Goal: Task Accomplishment & Management: Use online tool/utility

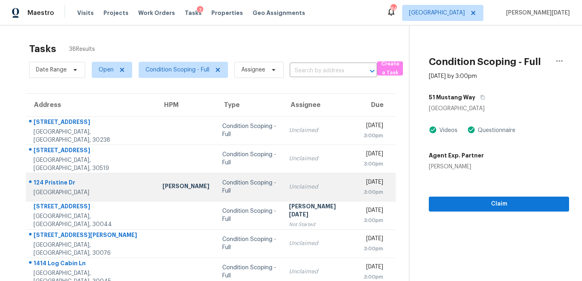
scroll to position [139, 0]
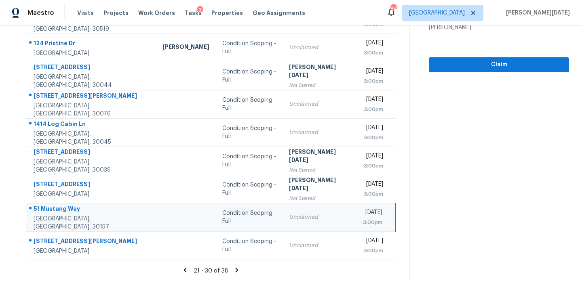
click at [289, 214] on div "Unclaimed" at bounding box center [319, 217] width 61 height 8
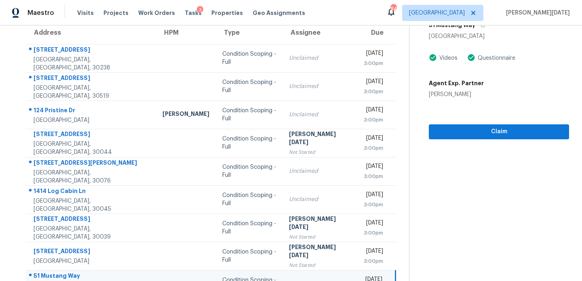
scroll to position [59, 0]
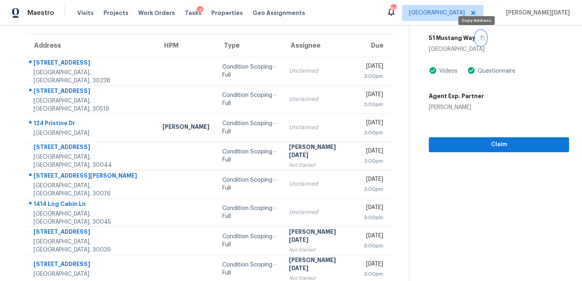
click at [481, 38] on icon "button" at bounding box center [483, 38] width 4 height 4
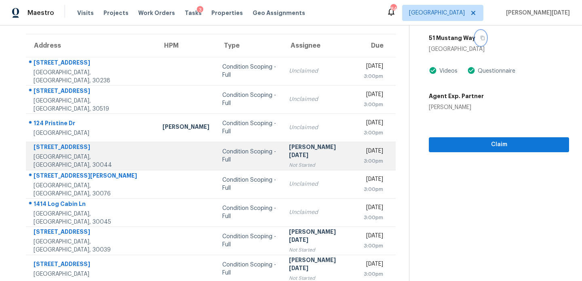
scroll to position [139, 0]
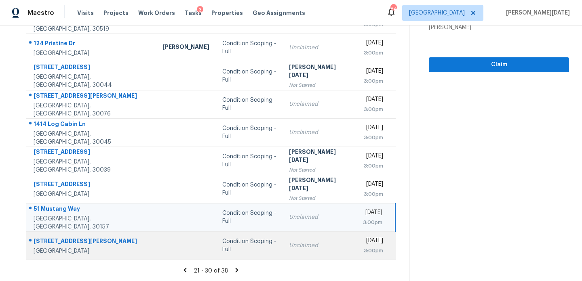
click at [289, 244] on div "Unclaimed" at bounding box center [319, 246] width 61 height 8
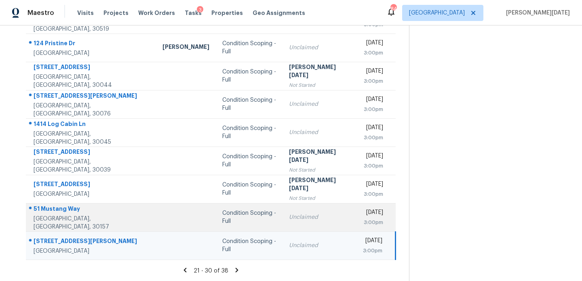
scroll to position [0, 0]
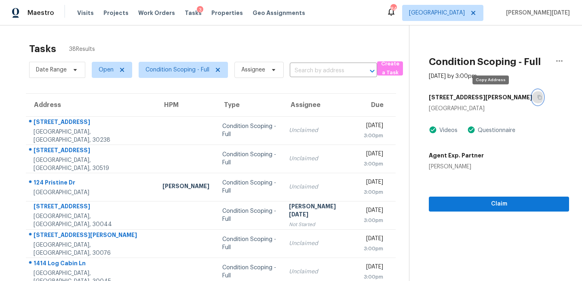
click at [537, 98] on icon "button" at bounding box center [539, 97] width 5 height 5
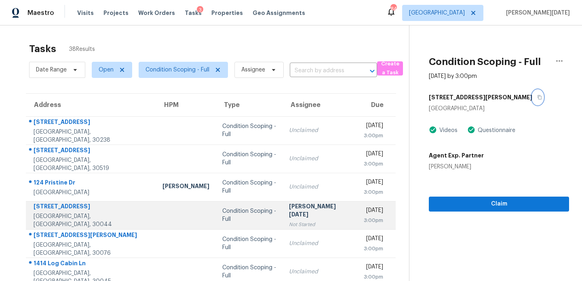
scroll to position [139, 0]
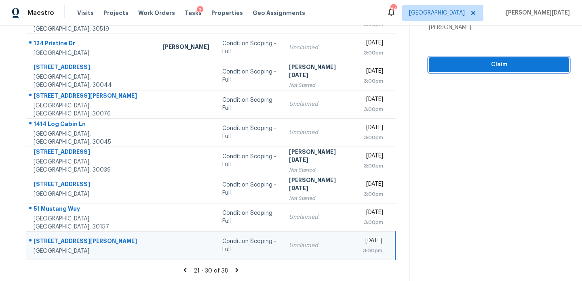
click at [480, 65] on span "Claim" at bounding box center [498, 65] width 127 height 10
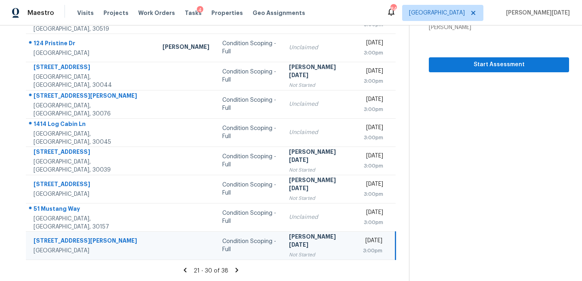
click at [236, 269] on icon at bounding box center [237, 270] width 3 height 4
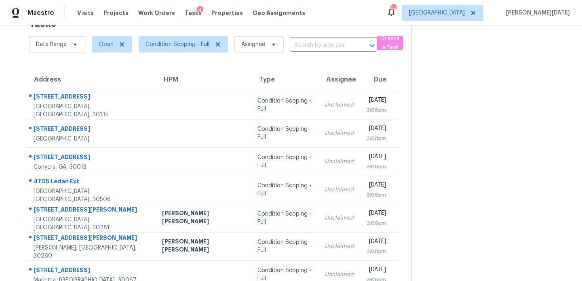
scroll to position [61, 0]
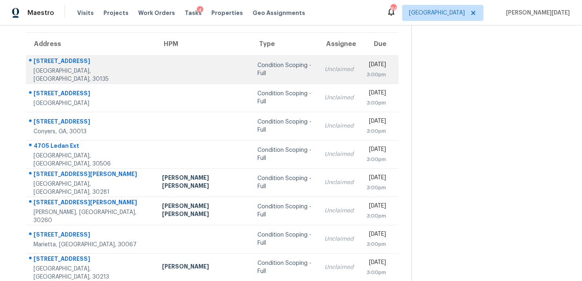
click at [318, 76] on td "Unclaimed" at bounding box center [339, 69] width 42 height 28
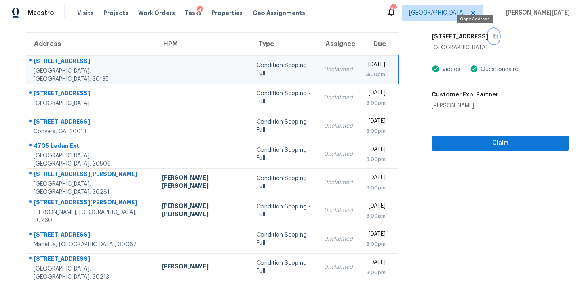
click at [488, 37] on button "button" at bounding box center [493, 36] width 11 height 15
click at [464, 146] on span "Claim" at bounding box center [500, 143] width 124 height 10
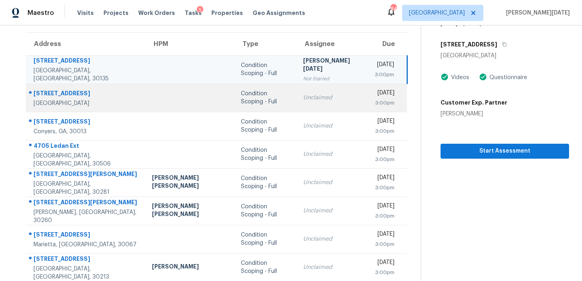
click at [315, 101] on div "Unclaimed" at bounding box center [332, 98] width 59 height 8
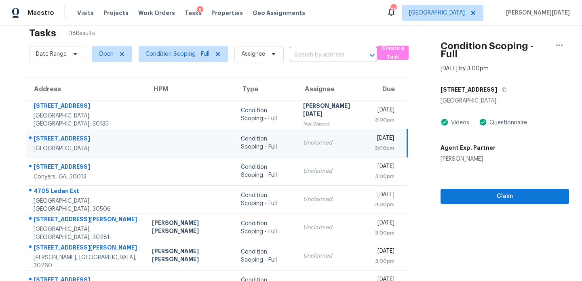
scroll to position [0, 0]
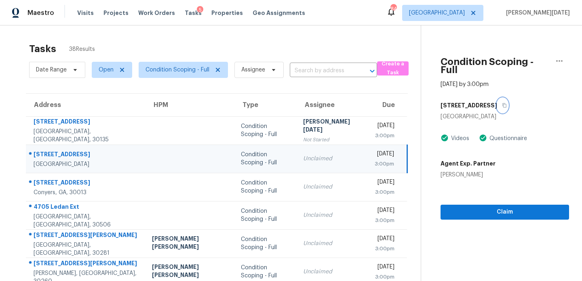
click at [502, 103] on icon "button" at bounding box center [504, 105] width 4 height 4
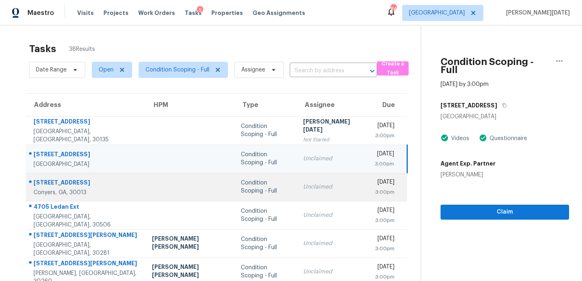
click at [267, 182] on div "Condition Scoping - Full" at bounding box center [265, 187] width 49 height 16
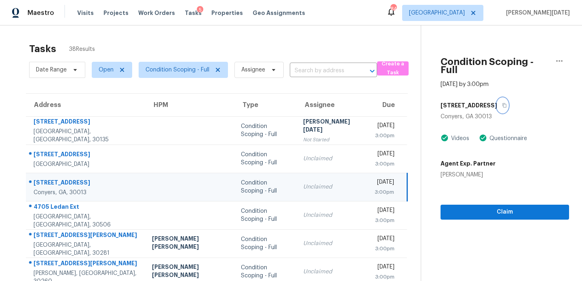
click at [507, 103] on icon "button" at bounding box center [504, 105] width 5 height 5
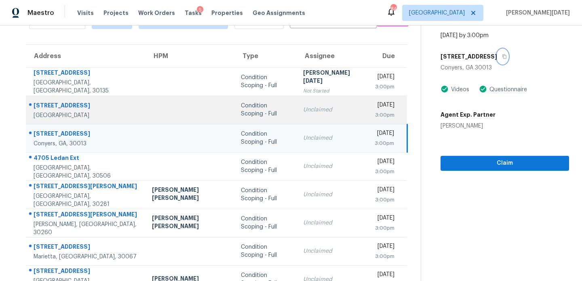
scroll to position [69, 0]
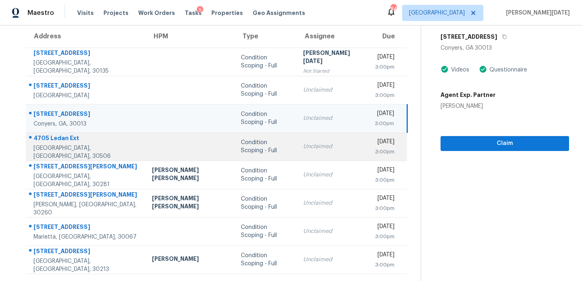
click at [245, 154] on div "Condition Scoping - Full" at bounding box center [265, 147] width 49 height 16
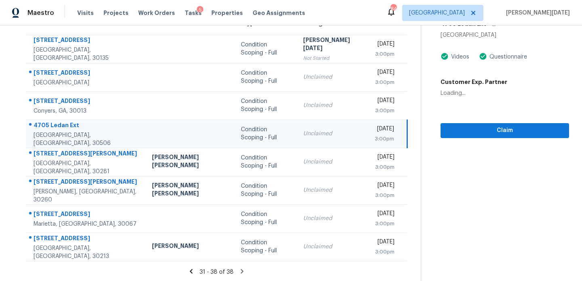
scroll to position [0, 0]
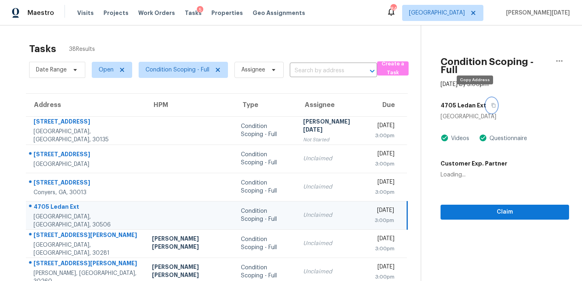
click at [491, 103] on icon "button" at bounding box center [493, 105] width 5 height 5
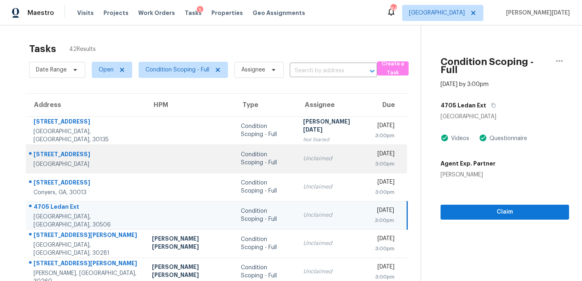
click at [305, 165] on td "Unclaimed" at bounding box center [333, 159] width 72 height 28
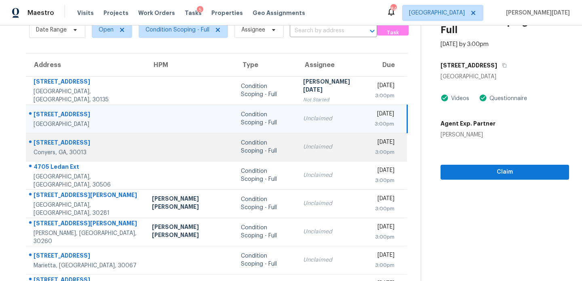
scroll to position [40, 0]
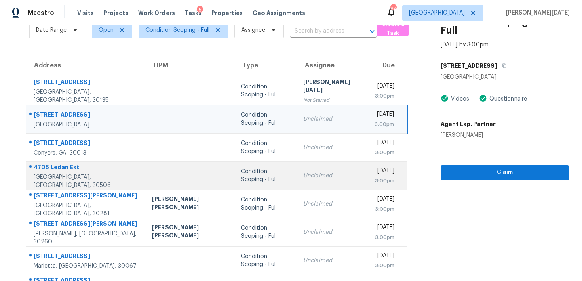
click at [316, 177] on td "Unclaimed" at bounding box center [333, 176] width 72 height 28
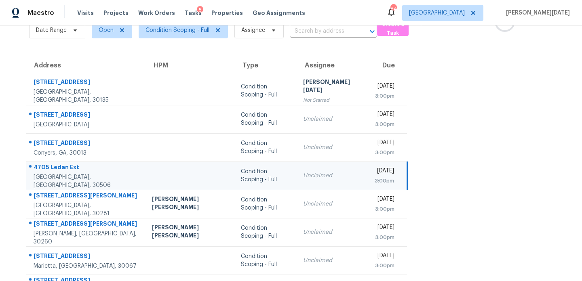
click at [316, 177] on td "Unclaimed" at bounding box center [333, 176] width 72 height 28
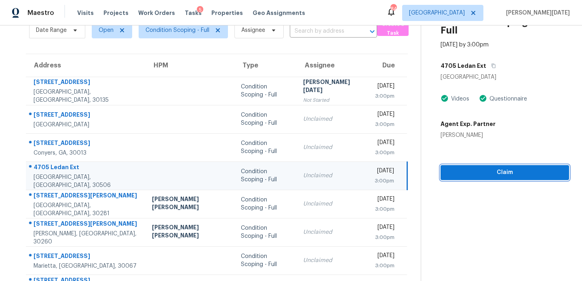
click at [440, 167] on button "Claim" at bounding box center [504, 172] width 129 height 15
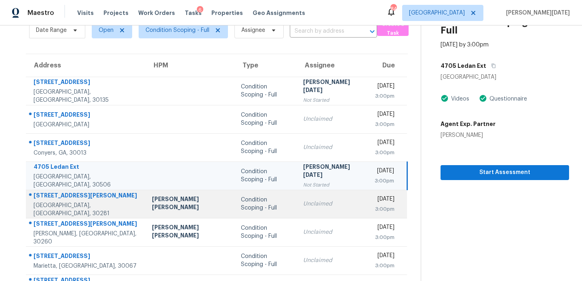
click at [310, 203] on div "Unclaimed" at bounding box center [332, 204] width 59 height 8
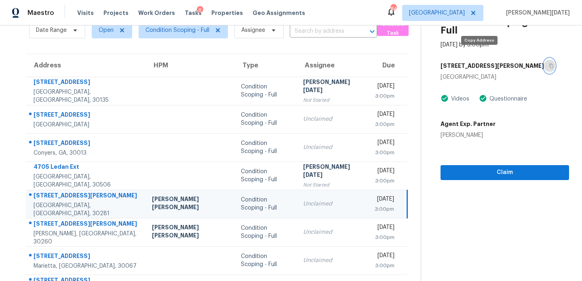
click at [544, 59] on button "button" at bounding box center [549, 66] width 11 height 15
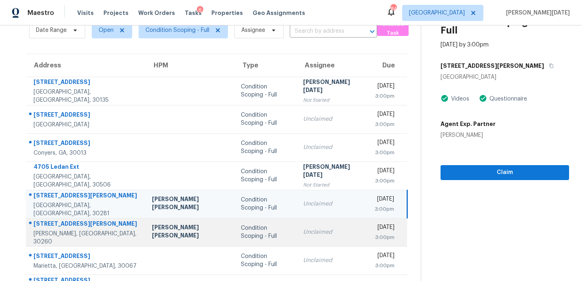
click at [251, 225] on div "Condition Scoping - Full" at bounding box center [265, 232] width 49 height 16
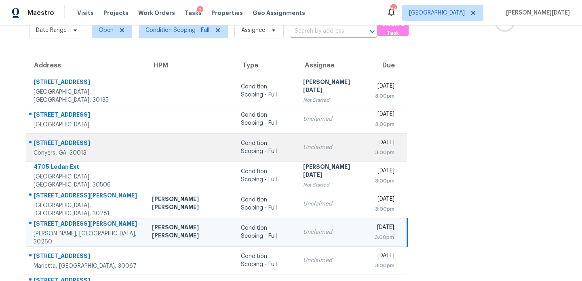
scroll to position [0, 0]
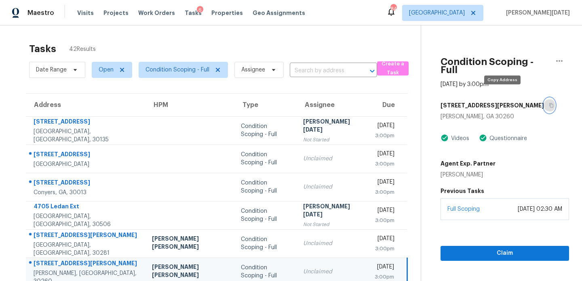
click at [549, 103] on icon "button" at bounding box center [551, 105] width 5 height 5
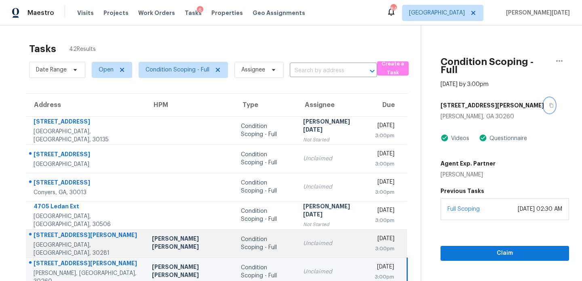
scroll to position [83, 0]
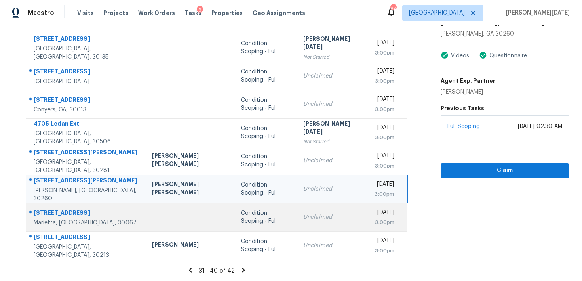
click at [234, 204] on td "Condition Scoping - Full" at bounding box center [265, 217] width 62 height 28
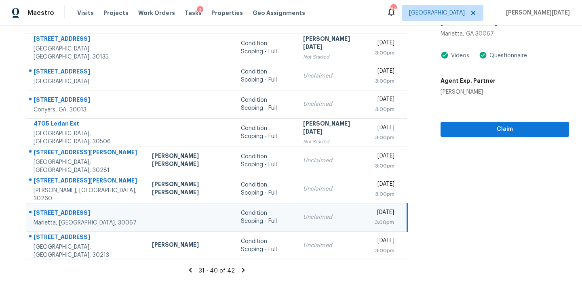
click at [297, 215] on td "Unclaimed" at bounding box center [333, 217] width 72 height 28
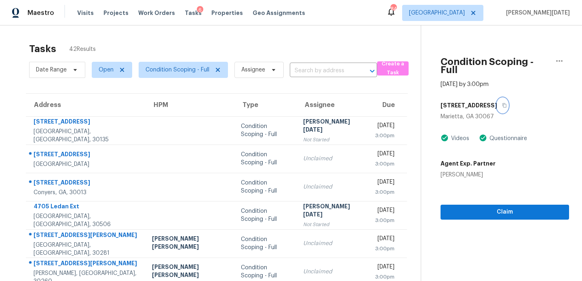
click at [502, 103] on icon "button" at bounding box center [504, 105] width 5 height 5
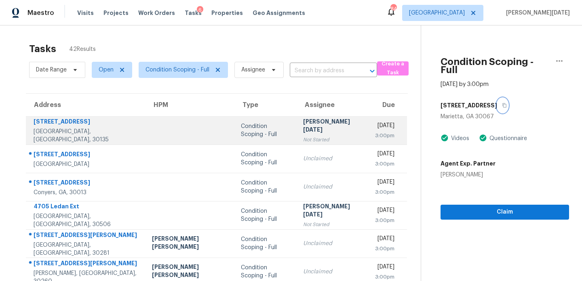
scroll to position [83, 0]
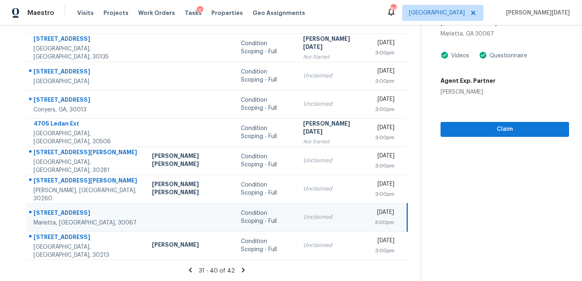
click at [299, 230] on td "Unclaimed" at bounding box center [333, 217] width 72 height 28
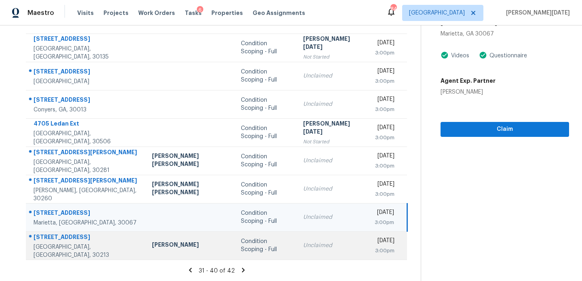
click at [297, 237] on td "Unclaimed" at bounding box center [333, 246] width 72 height 28
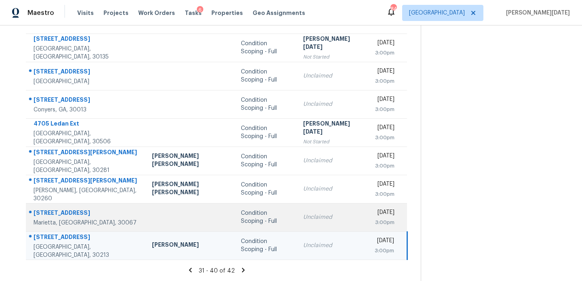
scroll to position [0, 0]
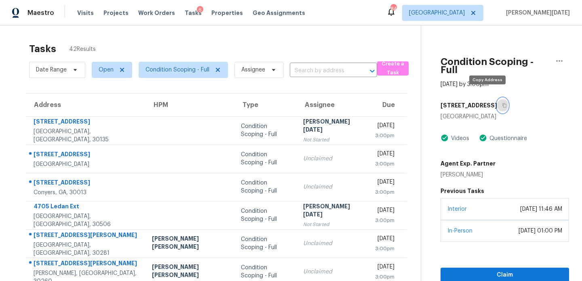
click at [502, 103] on icon "button" at bounding box center [504, 105] width 4 height 4
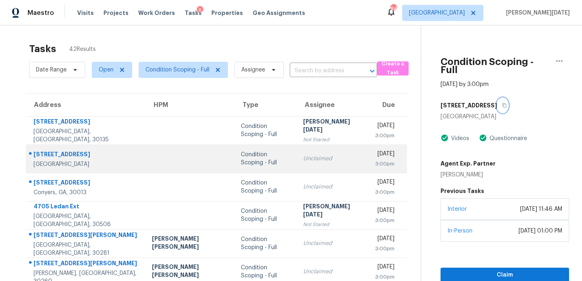
scroll to position [83, 0]
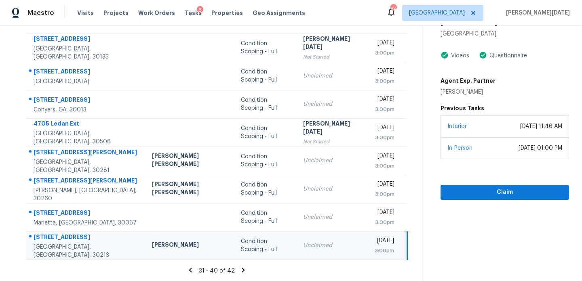
click at [240, 269] on icon at bounding box center [243, 270] width 7 height 7
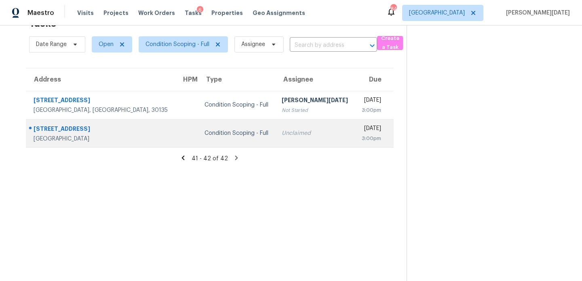
click at [291, 133] on div "Unclaimed" at bounding box center [315, 133] width 67 height 8
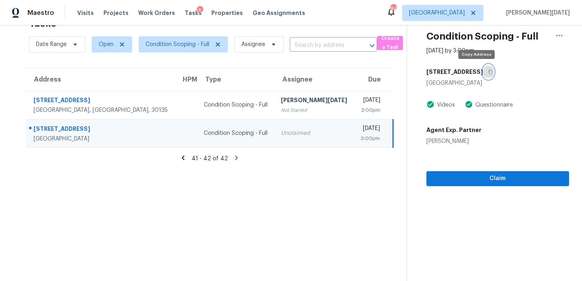
click at [488, 73] on icon "button" at bounding box center [490, 72] width 4 height 4
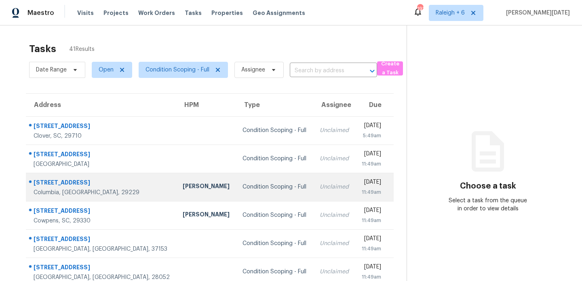
scroll to position [139, 0]
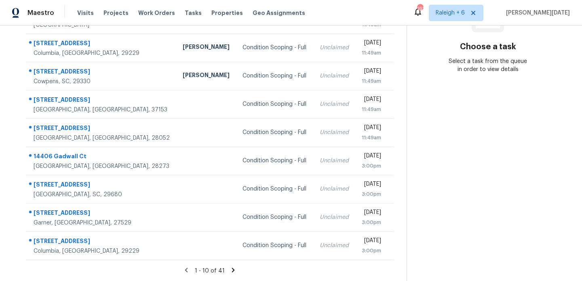
click at [233, 269] on icon at bounding box center [233, 270] width 7 height 7
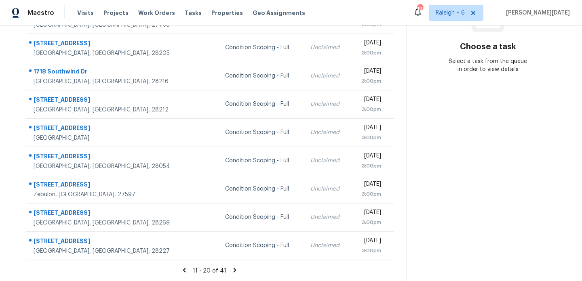
click at [232, 267] on icon at bounding box center [234, 270] width 7 height 7
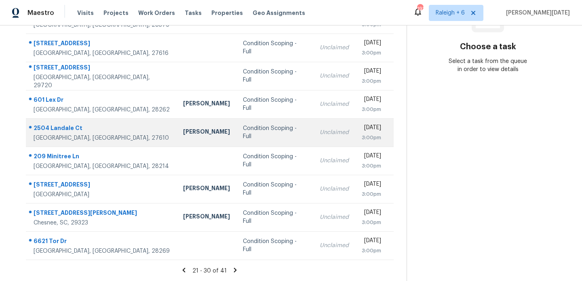
scroll to position [45, 0]
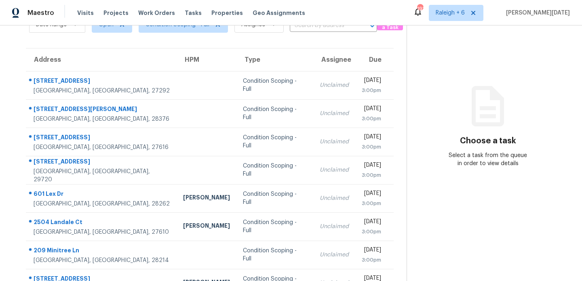
click at [255, 69] on th "Type" at bounding box center [274, 59] width 77 height 23
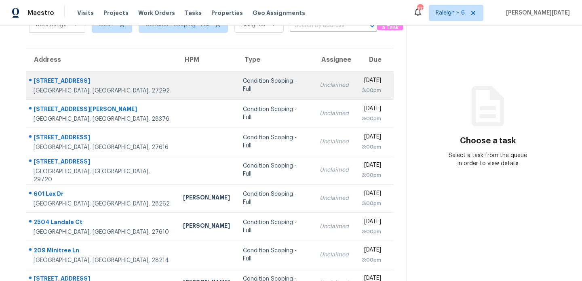
click at [313, 90] on td "Unclaimed" at bounding box center [334, 85] width 42 height 28
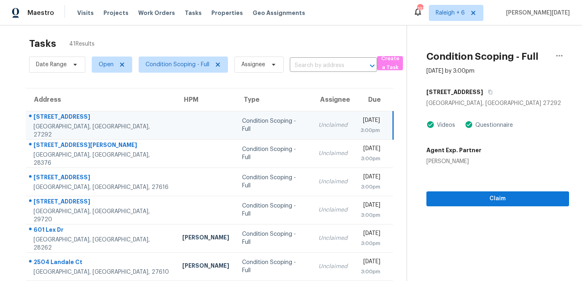
scroll to position [0, 0]
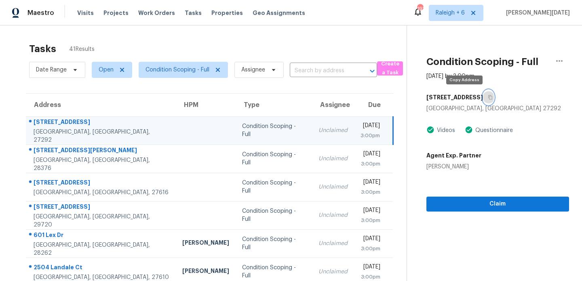
click at [488, 97] on icon "button" at bounding box center [490, 97] width 5 height 5
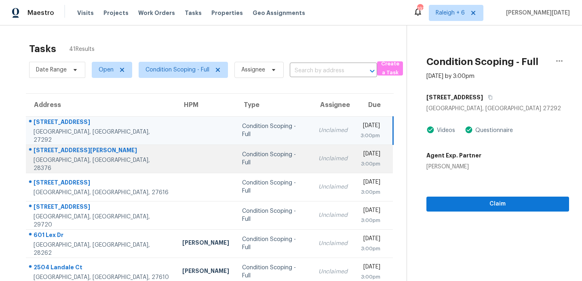
click at [318, 160] on div "Unclaimed" at bounding box center [332, 159] width 29 height 8
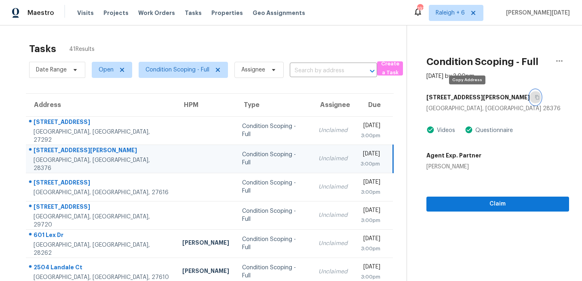
click at [535, 97] on icon "button" at bounding box center [537, 97] width 5 height 5
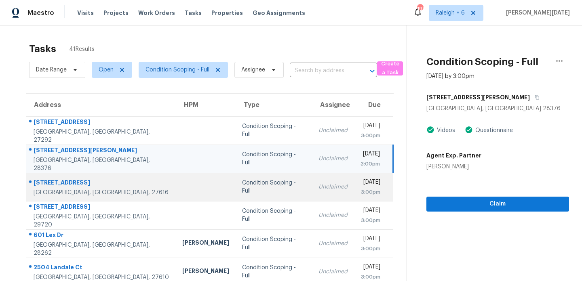
click at [312, 186] on td "Unclaimed" at bounding box center [333, 187] width 42 height 28
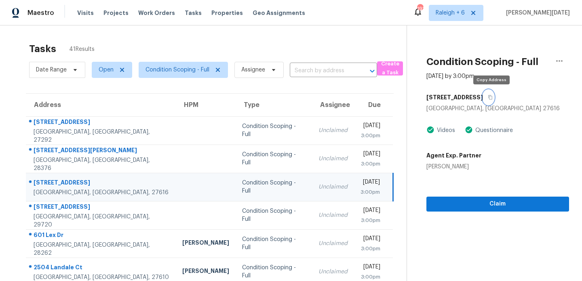
click at [493, 98] on icon "button" at bounding box center [490, 97] width 5 height 5
click at [493, 97] on icon "button" at bounding box center [490, 97] width 5 height 5
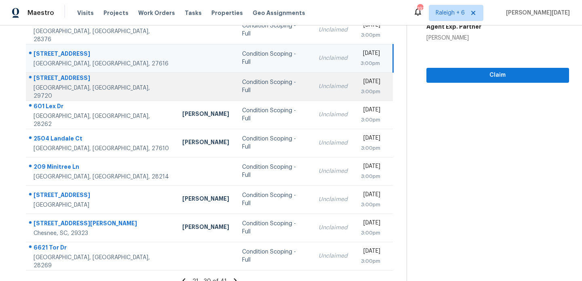
click at [318, 89] on div "Unclaimed" at bounding box center [332, 86] width 29 height 8
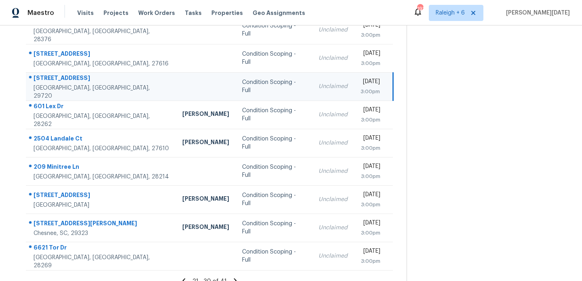
scroll to position [0, 0]
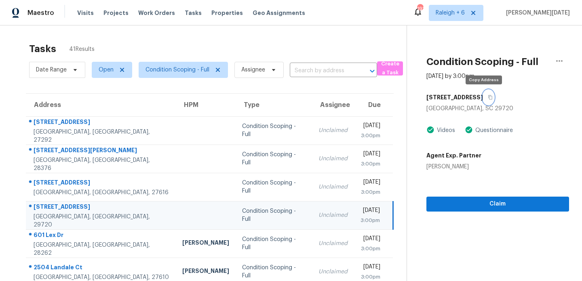
click at [487, 98] on button "button" at bounding box center [488, 97] width 11 height 15
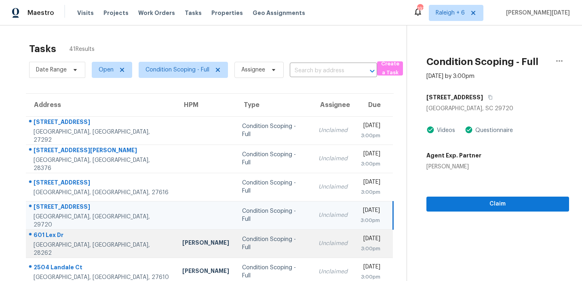
click at [318, 244] on div "Unclaimed" at bounding box center [332, 244] width 29 height 8
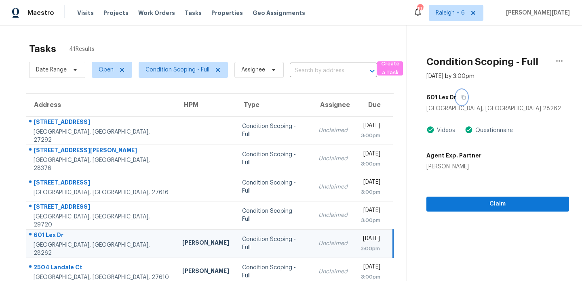
click at [462, 97] on icon "button" at bounding box center [463, 97] width 5 height 5
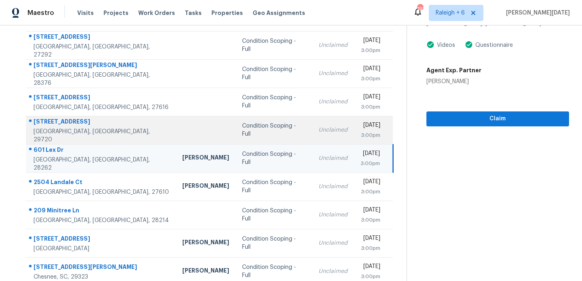
scroll to position [102, 0]
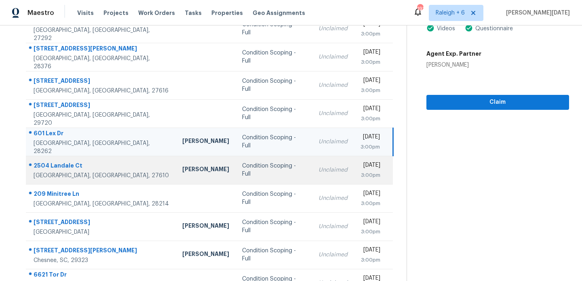
click at [257, 173] on td "Condition Scoping - Full" at bounding box center [274, 170] width 76 height 28
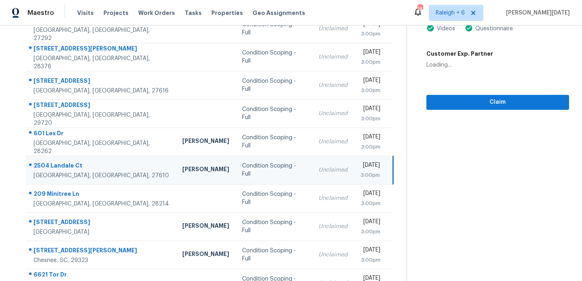
scroll to position [0, 0]
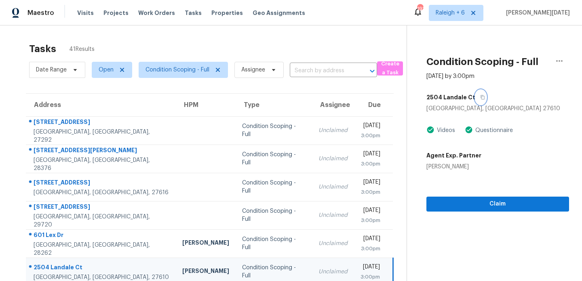
click at [480, 99] on icon "button" at bounding box center [482, 97] width 4 height 4
click at [456, 196] on div "Claim" at bounding box center [497, 191] width 143 height 41
click at [445, 200] on span "Claim" at bounding box center [498, 204] width 130 height 10
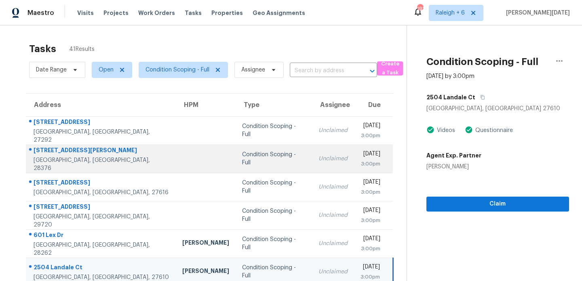
scroll to position [139, 0]
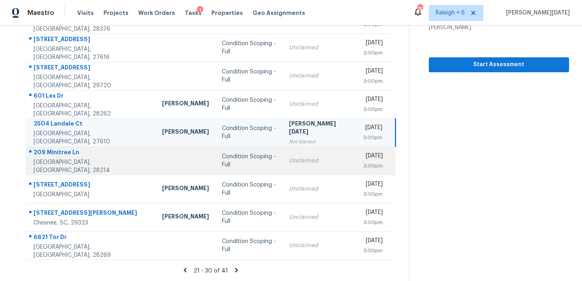
click at [256, 151] on td "Condition Scoping - Full" at bounding box center [248, 161] width 67 height 28
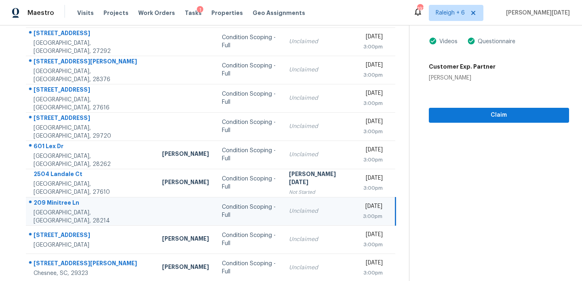
scroll to position [3, 0]
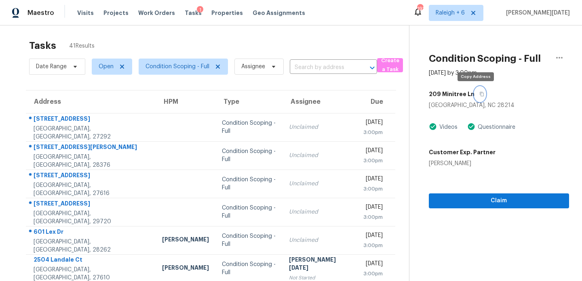
click at [479, 93] on icon "button" at bounding box center [481, 94] width 5 height 5
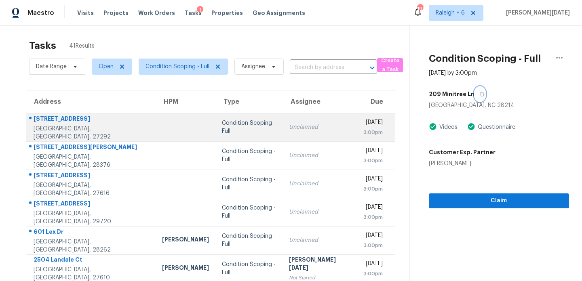
scroll to position [139, 0]
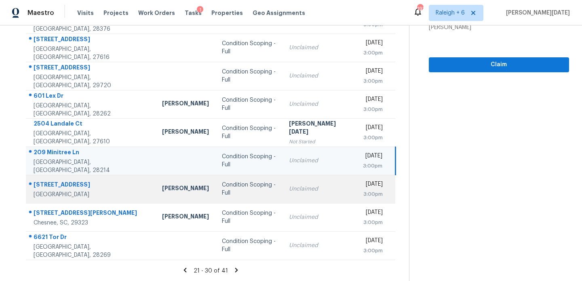
click at [282, 192] on td "Unclaimed" at bounding box center [319, 189] width 74 height 28
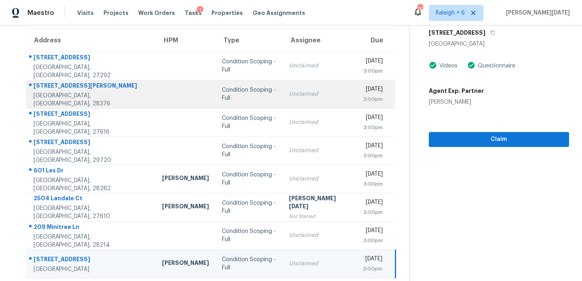
scroll to position [19, 0]
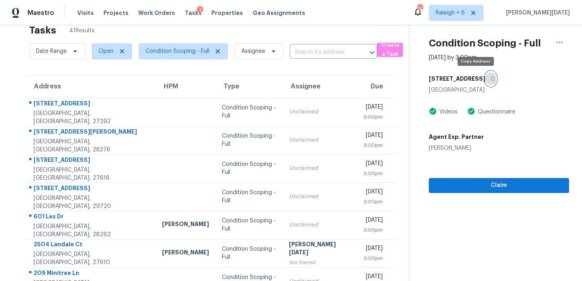
click at [490, 80] on icon "button" at bounding box center [492, 78] width 5 height 5
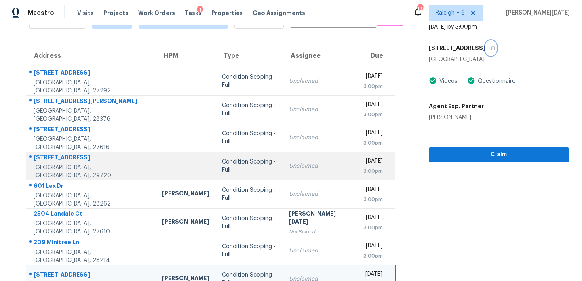
scroll to position [139, 0]
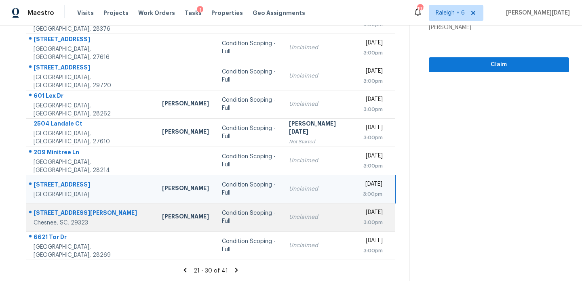
click at [282, 211] on td "Unclaimed" at bounding box center [319, 217] width 74 height 28
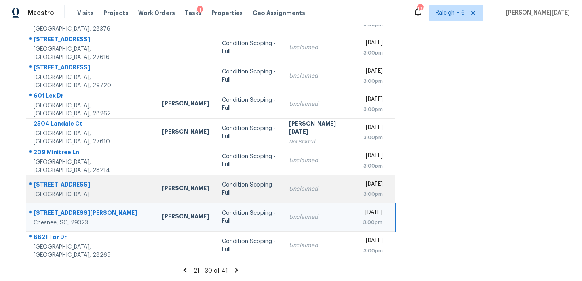
scroll to position [0, 0]
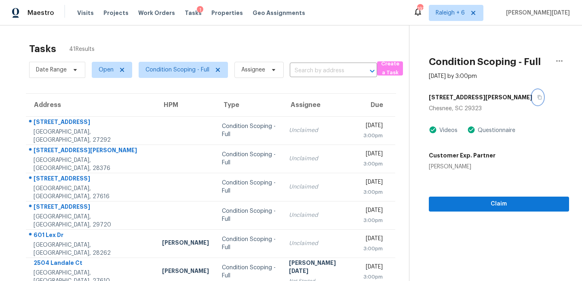
click at [537, 96] on icon "button" at bounding box center [539, 97] width 5 height 5
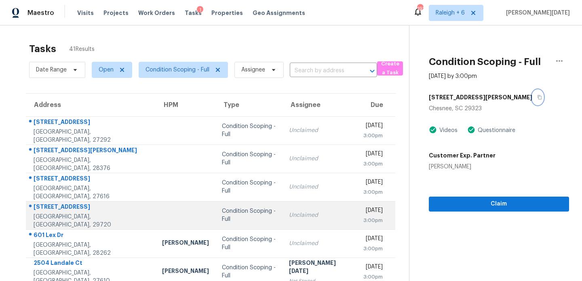
scroll to position [139, 0]
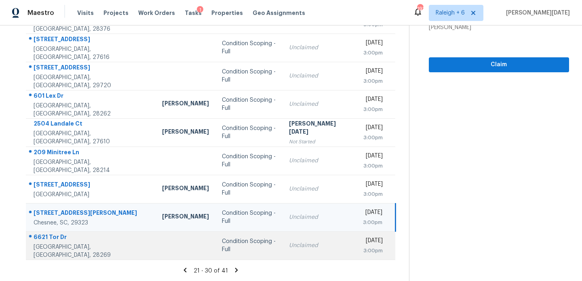
click at [236, 249] on div "Condition Scoping - Full" at bounding box center [249, 246] width 54 height 16
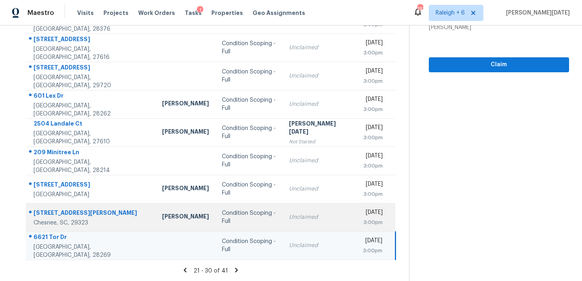
scroll to position [0, 0]
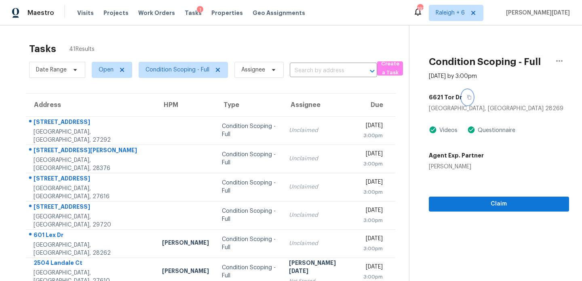
click at [466, 100] on button "button" at bounding box center [467, 97] width 11 height 15
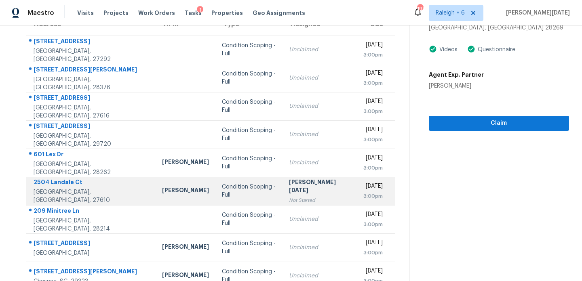
scroll to position [139, 0]
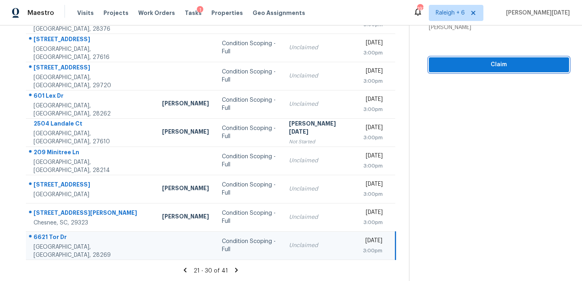
click at [450, 64] on span "Claim" at bounding box center [498, 65] width 127 height 10
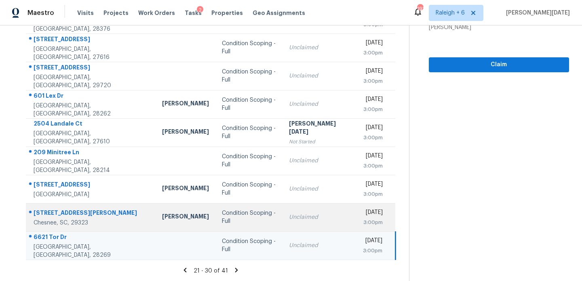
click at [356, 228] on td "Mon, Sep 29th 2025 3:00pm" at bounding box center [375, 217] width 39 height 28
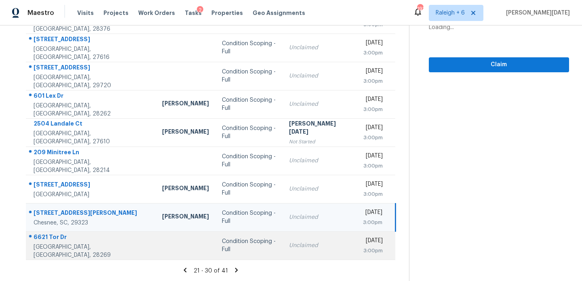
click at [310, 249] on td "Unclaimed" at bounding box center [319, 246] width 74 height 28
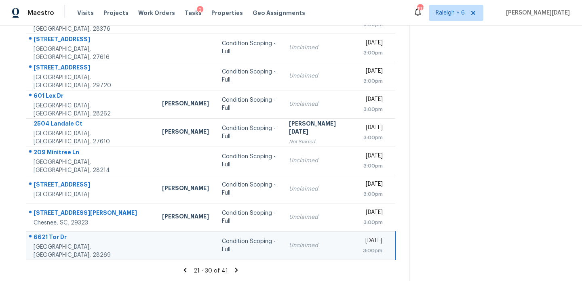
click at [356, 249] on td "Mon, Sep 29th 2025 3:00pm" at bounding box center [375, 246] width 39 height 28
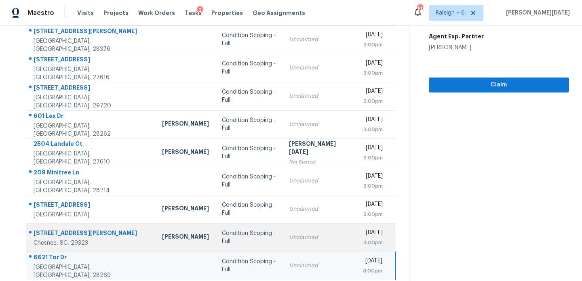
scroll to position [92, 0]
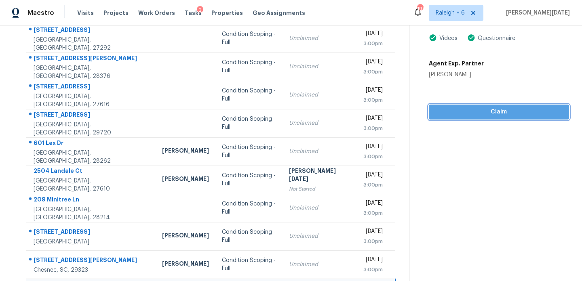
click at [465, 111] on span "Claim" at bounding box center [498, 112] width 127 height 10
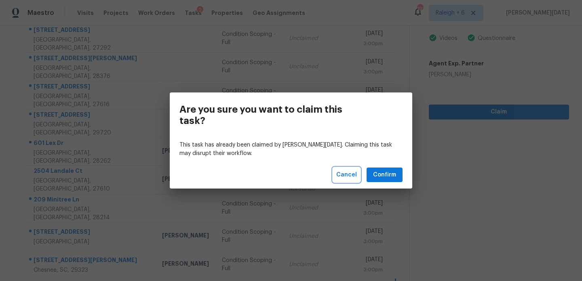
click at [341, 171] on span "Cancel" at bounding box center [346, 175] width 21 height 10
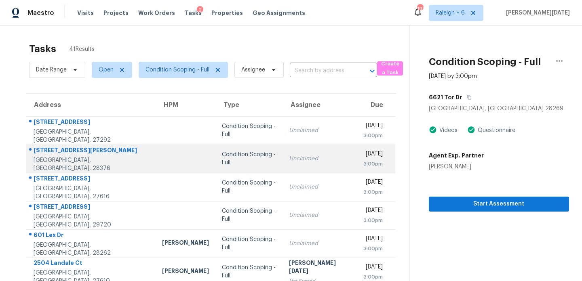
scroll to position [139, 0]
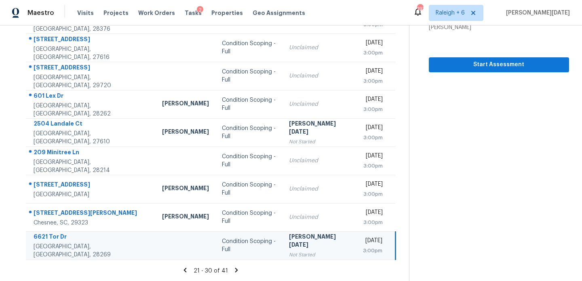
click at [233, 267] on icon at bounding box center [236, 270] width 7 height 7
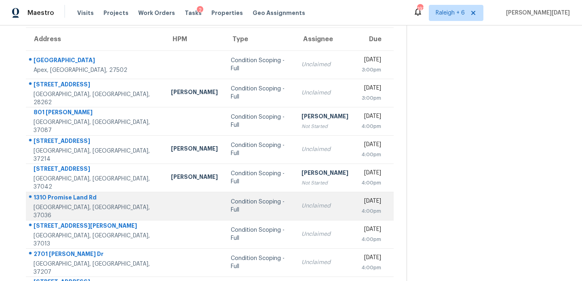
scroll to position [59, 0]
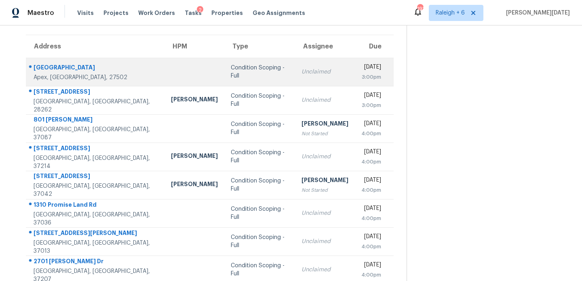
click at [295, 65] on td "Unclaimed" at bounding box center [325, 72] width 60 height 28
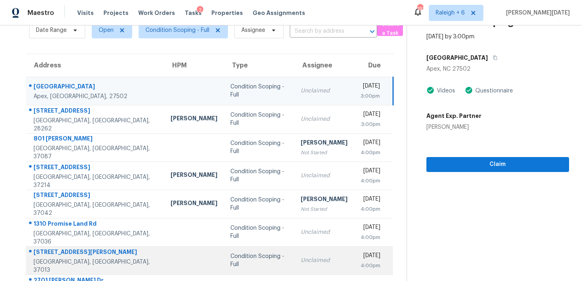
scroll to position [139, 0]
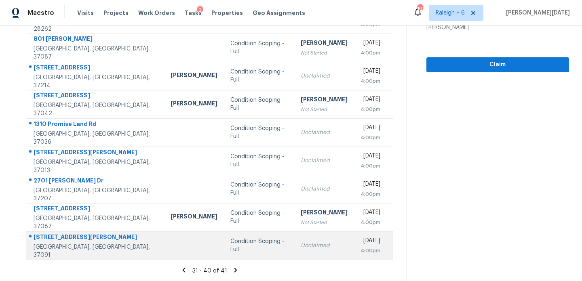
click at [242, 247] on td "Condition Scoping - Full" at bounding box center [259, 246] width 70 height 28
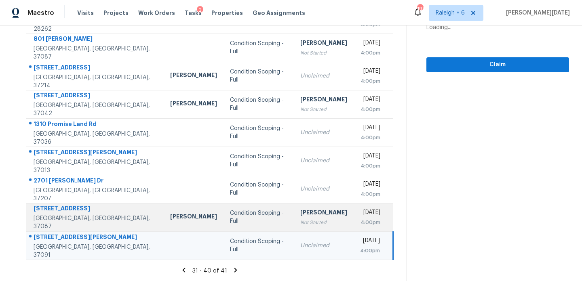
scroll to position [0, 0]
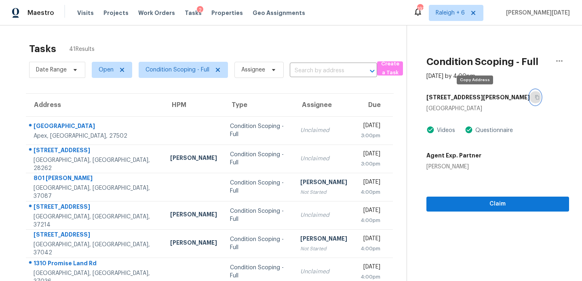
click at [530, 95] on button "button" at bounding box center [535, 97] width 11 height 15
click at [169, 69] on span "Condition Scoping - Full" at bounding box center [177, 70] width 64 height 8
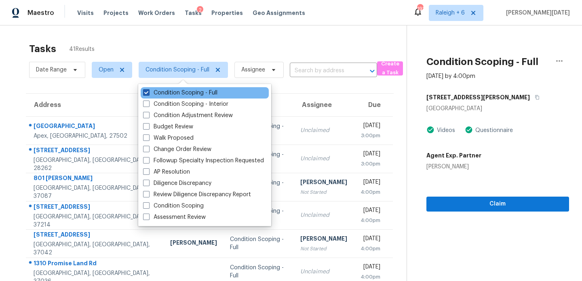
click at [177, 94] on label "Condition Scoping - Full" at bounding box center [180, 93] width 74 height 8
click at [148, 94] on input "Condition Scoping - Full" at bounding box center [145, 91] width 5 height 5
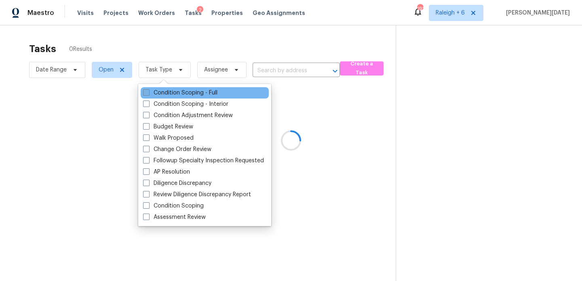
click at [177, 94] on label "Condition Scoping - Full" at bounding box center [180, 93] width 74 height 8
click at [148, 94] on input "Condition Scoping - Full" at bounding box center [145, 91] width 5 height 5
checkbox input "true"
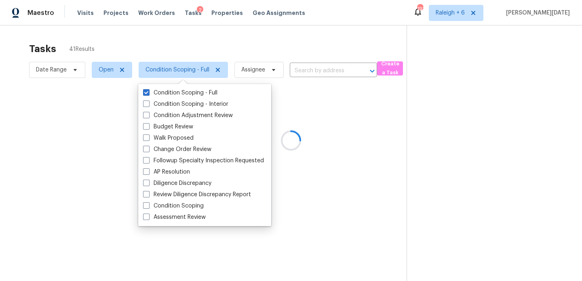
click at [238, 42] on div at bounding box center [291, 140] width 582 height 281
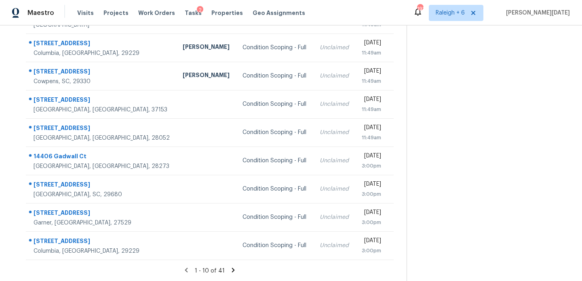
click at [231, 270] on icon at bounding box center [233, 270] width 7 height 7
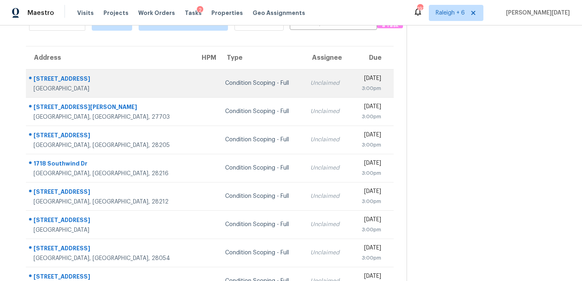
scroll to position [23, 0]
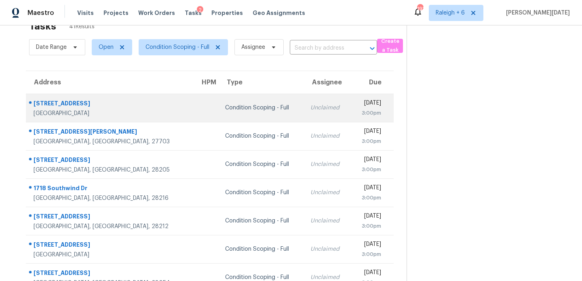
click at [304, 99] on td "Unclaimed" at bounding box center [327, 108] width 47 height 28
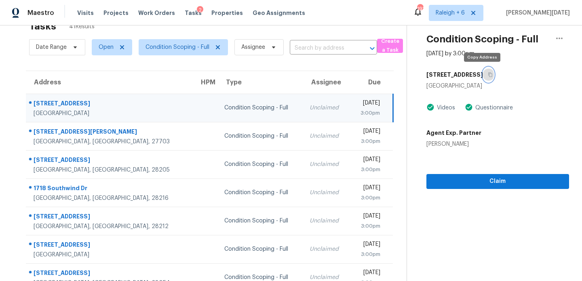
click at [488, 76] on icon "button" at bounding box center [490, 74] width 5 height 5
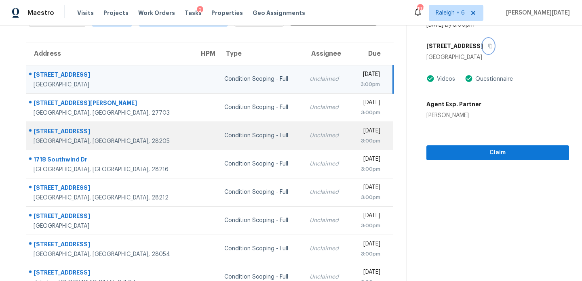
scroll to position [49, 0]
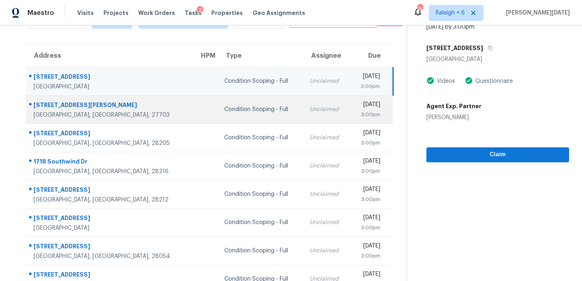
click at [244, 105] on div "Condition Scoping - Full" at bounding box center [260, 109] width 72 height 8
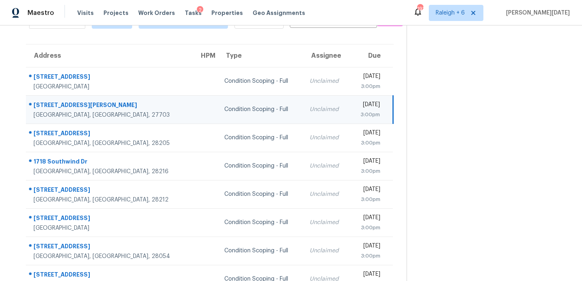
click at [310, 107] on div "Unclaimed" at bounding box center [327, 109] width 34 height 8
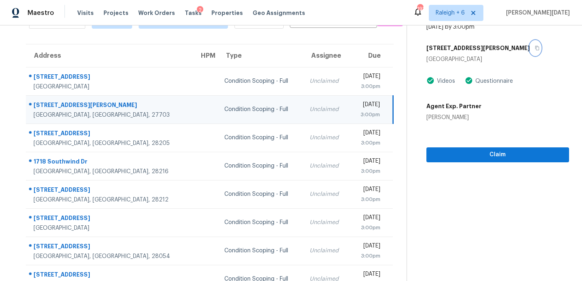
click at [535, 49] on icon "button" at bounding box center [537, 48] width 5 height 5
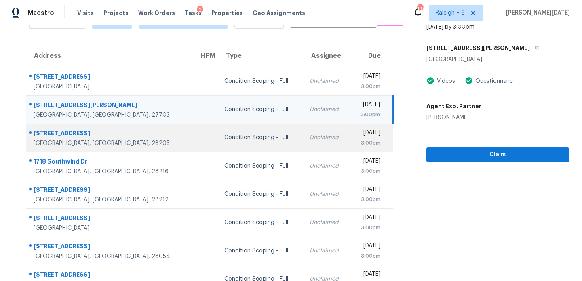
click at [303, 138] on td "Unclaimed" at bounding box center [326, 138] width 46 height 28
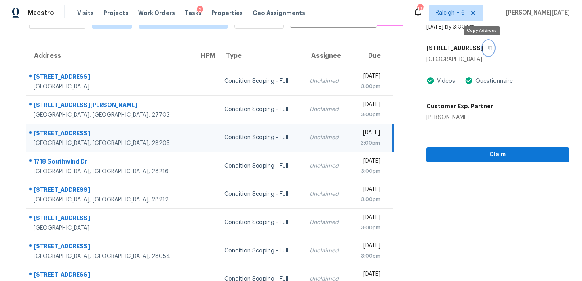
click at [483, 51] on button "button" at bounding box center [488, 48] width 11 height 15
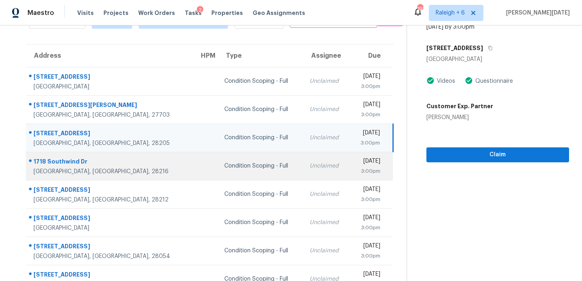
click at [303, 157] on td "Unclaimed" at bounding box center [326, 166] width 46 height 28
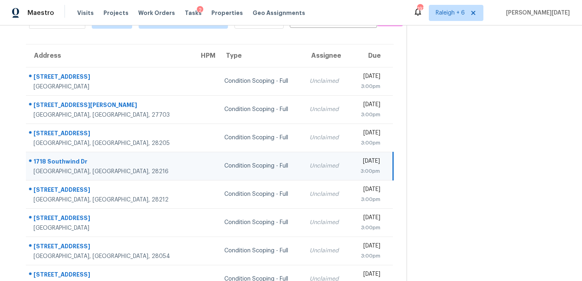
click at [303, 157] on td "Unclaimed" at bounding box center [326, 166] width 46 height 28
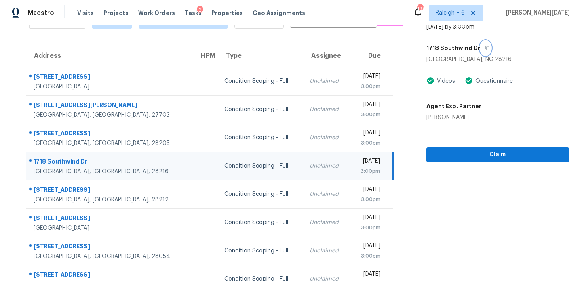
click at [485, 49] on icon "button" at bounding box center [487, 48] width 4 height 4
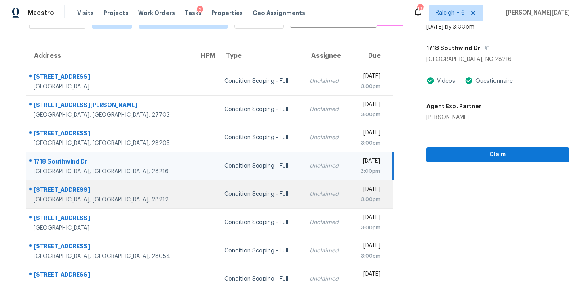
click at [303, 189] on td "Unclaimed" at bounding box center [326, 194] width 46 height 28
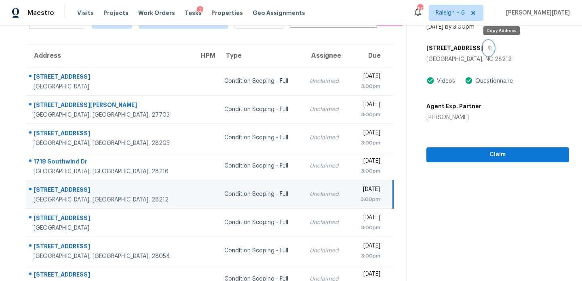
click at [494, 48] on button "button" at bounding box center [488, 48] width 11 height 15
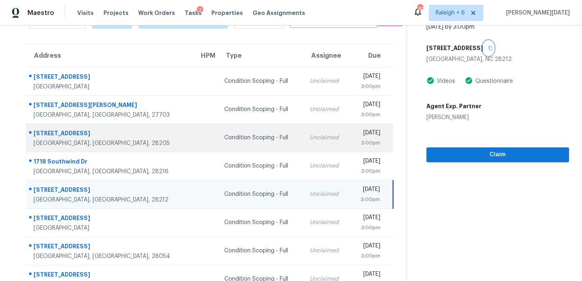
scroll to position [125, 0]
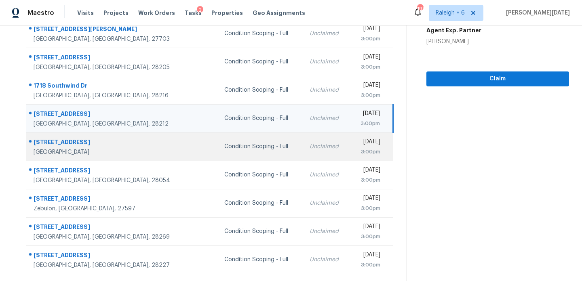
click at [244, 139] on td "Condition Scoping - Full" at bounding box center [260, 147] width 85 height 28
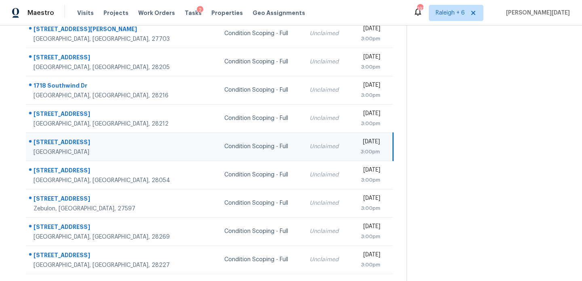
scroll to position [0, 0]
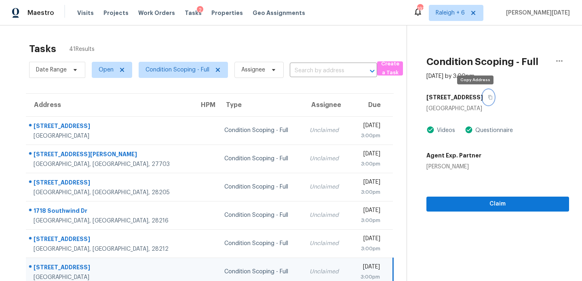
click at [488, 97] on icon "button" at bounding box center [490, 97] width 5 height 5
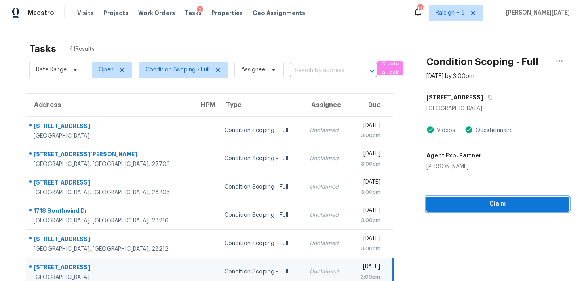
click at [463, 206] on span "Claim" at bounding box center [498, 204] width 130 height 10
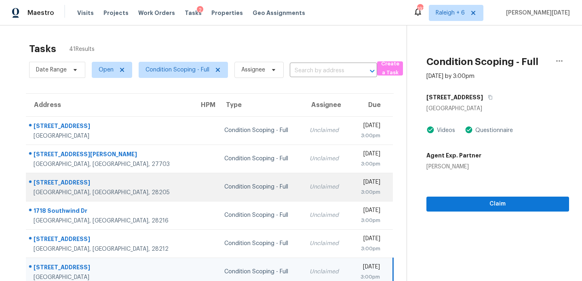
scroll to position [139, 0]
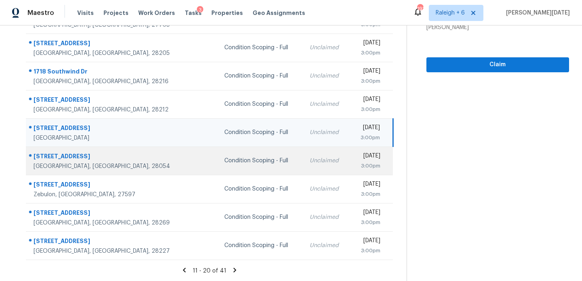
click at [303, 147] on td "Unclaimed" at bounding box center [326, 161] width 46 height 28
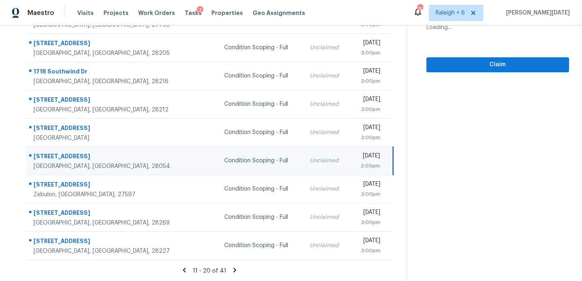
click at [303, 170] on td "Unclaimed" at bounding box center [326, 161] width 46 height 28
click at [356, 163] on div "3:00pm" at bounding box center [367, 166] width 23 height 8
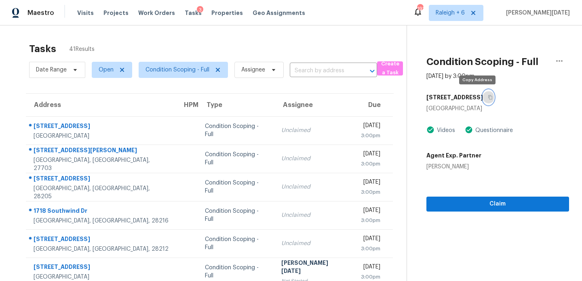
click at [488, 99] on icon "button" at bounding box center [490, 97] width 5 height 5
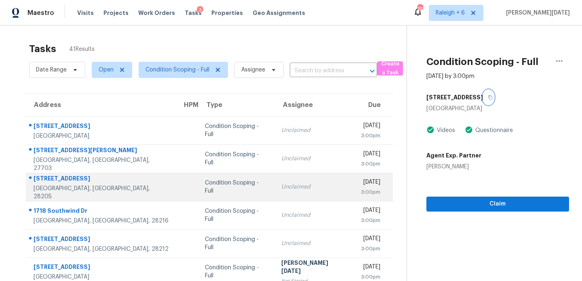
scroll to position [139, 0]
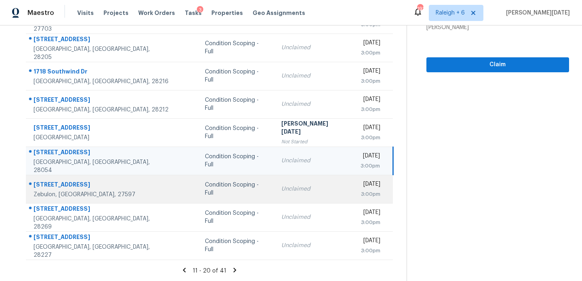
click at [295, 187] on div "Unclaimed" at bounding box center [314, 189] width 66 height 8
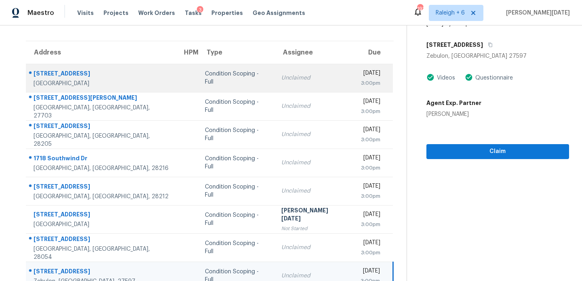
scroll to position [0, 0]
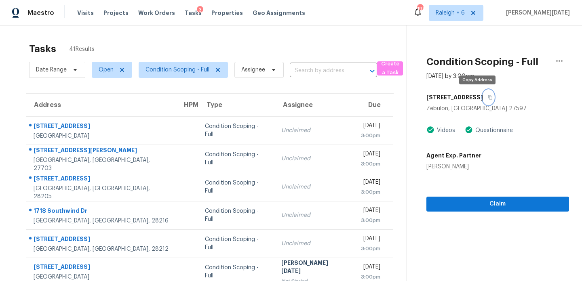
click at [483, 98] on button "button" at bounding box center [488, 97] width 11 height 15
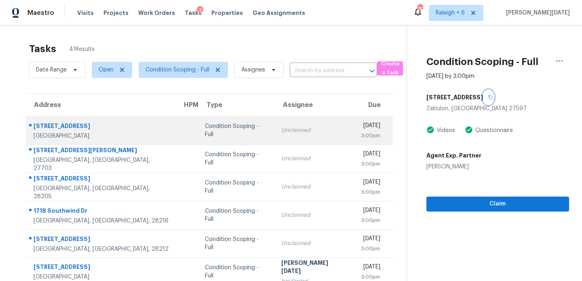
scroll to position [132, 0]
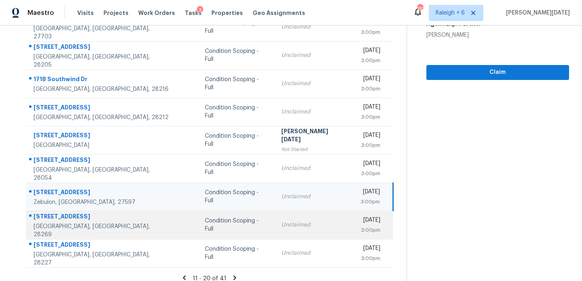
click at [245, 221] on td "Condition Scoping - Full" at bounding box center [236, 225] width 76 height 28
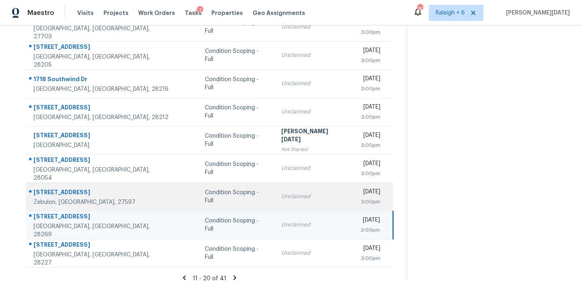
scroll to position [0, 0]
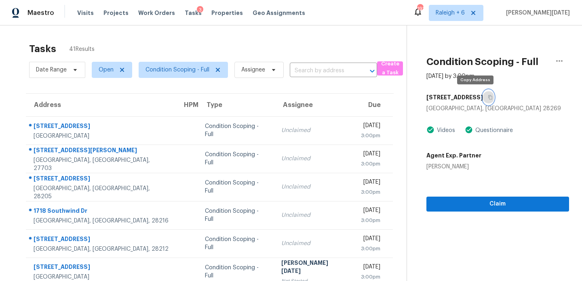
click at [488, 97] on icon "button" at bounding box center [490, 97] width 5 height 5
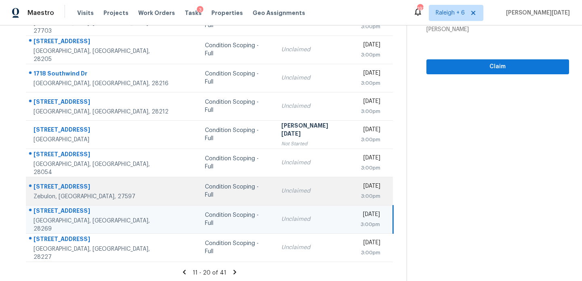
scroll to position [139, 0]
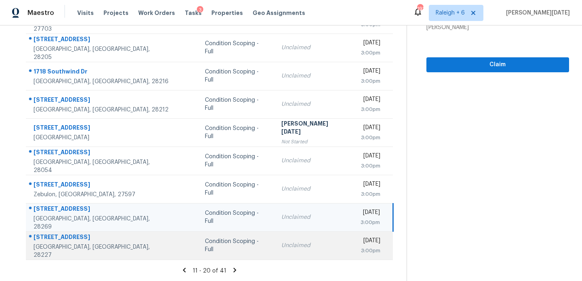
click at [239, 245] on div "Condition Scoping - Full" at bounding box center [236, 246] width 63 height 16
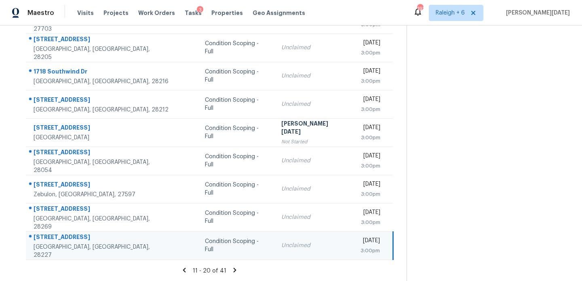
scroll to position [0, 0]
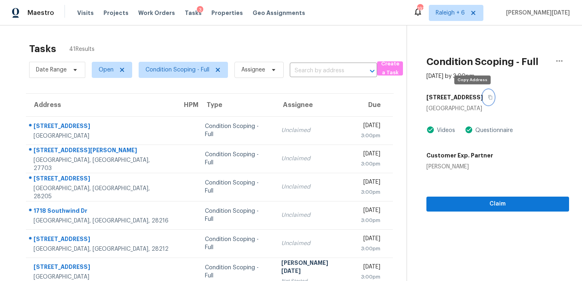
click at [488, 98] on icon "button" at bounding box center [490, 97] width 5 height 5
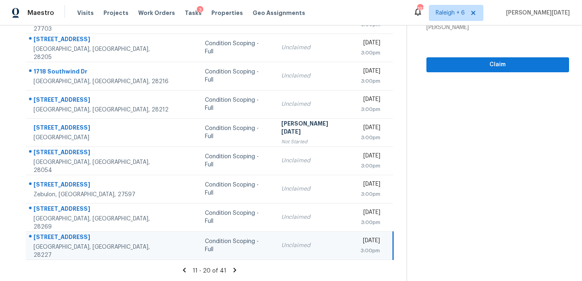
click at [231, 271] on icon at bounding box center [234, 270] width 7 height 7
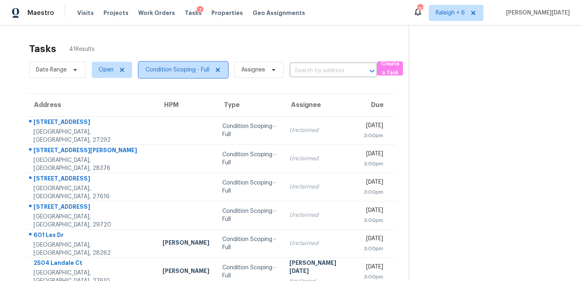
click at [178, 76] on span "Condition Scoping - Full" at bounding box center [183, 70] width 89 height 16
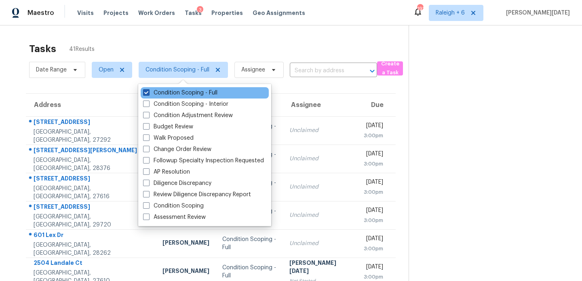
click at [182, 90] on label "Condition Scoping - Full" at bounding box center [180, 93] width 74 height 8
click at [148, 90] on input "Condition Scoping - Full" at bounding box center [145, 91] width 5 height 5
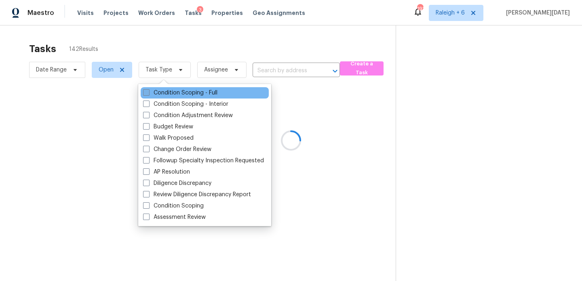
click at [182, 90] on label "Condition Scoping - Full" at bounding box center [180, 93] width 74 height 8
click at [148, 90] on input "Condition Scoping - Full" at bounding box center [145, 91] width 5 height 5
checkbox input "true"
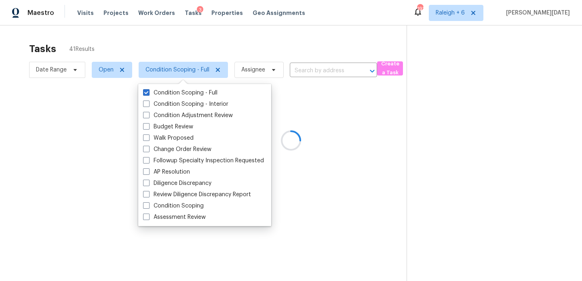
click at [234, 41] on div at bounding box center [291, 140] width 582 height 281
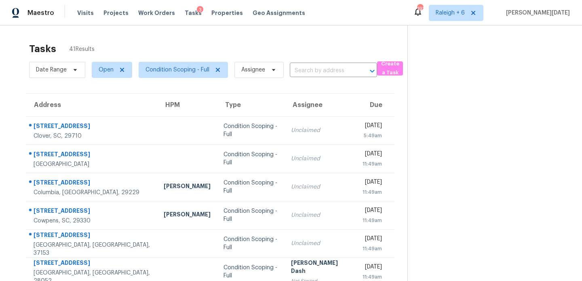
click at [304, 120] on td "Unclaimed" at bounding box center [320, 130] width 72 height 28
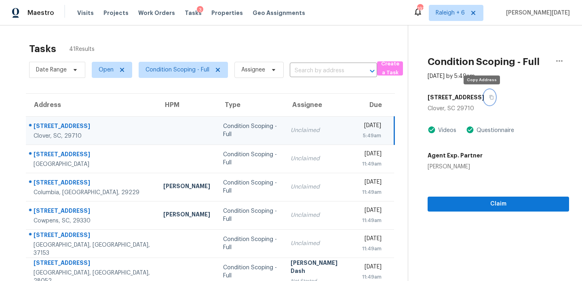
click at [489, 97] on icon "button" at bounding box center [491, 97] width 5 height 5
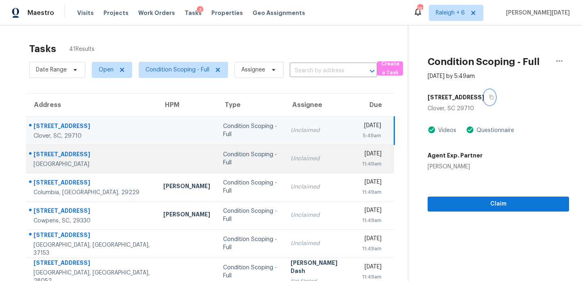
scroll to position [139, 0]
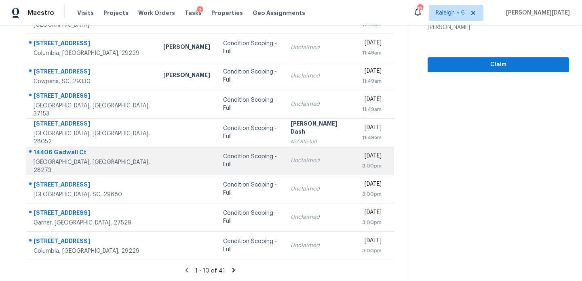
click at [286, 165] on td "Unclaimed" at bounding box center [320, 161] width 72 height 28
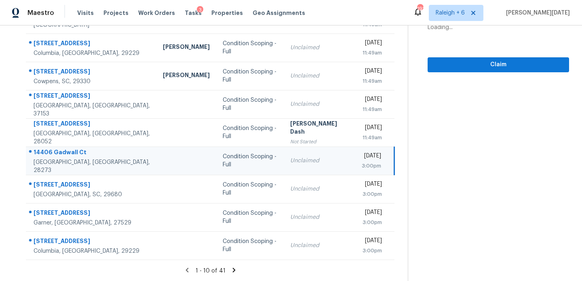
scroll to position [0, 0]
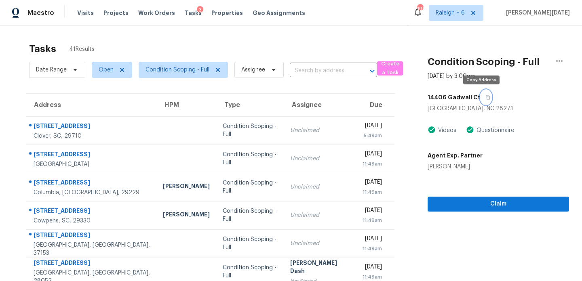
click at [486, 99] on icon "button" at bounding box center [488, 97] width 4 height 4
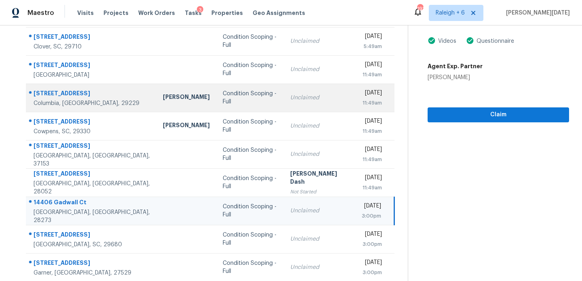
scroll to position [100, 0]
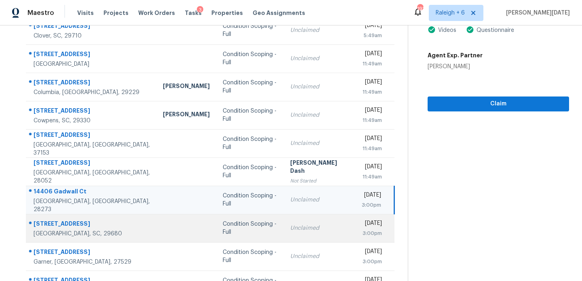
click at [284, 219] on td "Unclaimed" at bounding box center [320, 228] width 72 height 28
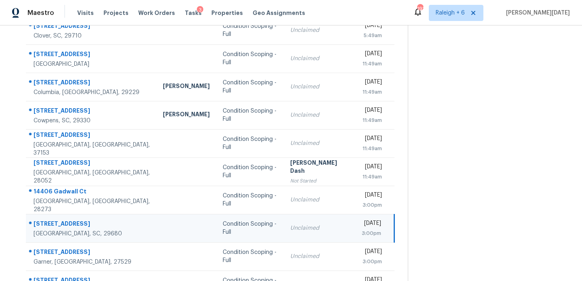
scroll to position [0, 0]
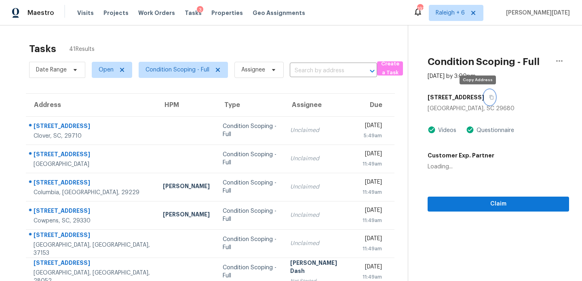
click at [489, 97] on icon "button" at bounding box center [491, 97] width 5 height 5
click at [484, 98] on button "button" at bounding box center [489, 97] width 11 height 15
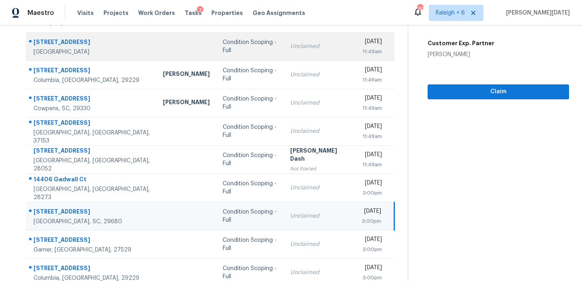
scroll to position [122, 0]
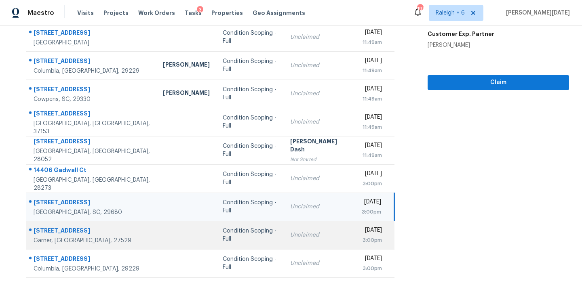
click at [290, 234] on div "Unclaimed" at bounding box center [319, 235] width 59 height 8
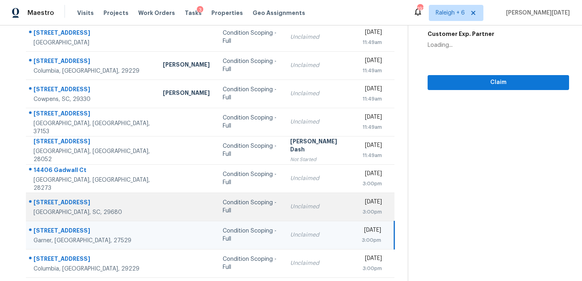
scroll to position [0, 0]
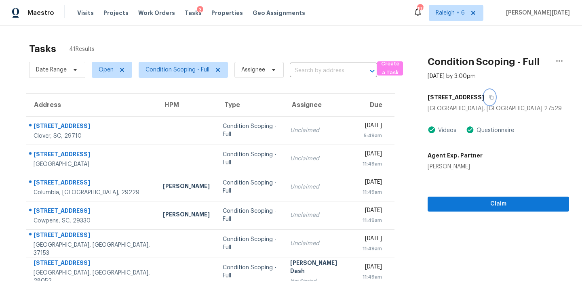
click at [489, 97] on icon "button" at bounding box center [491, 97] width 5 height 5
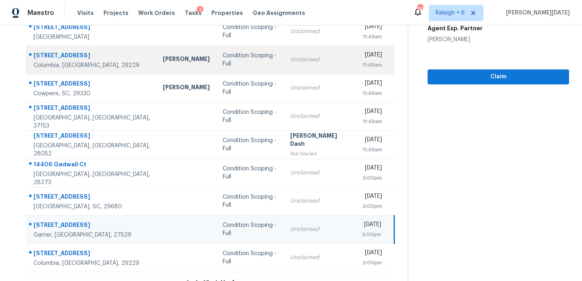
scroll to position [139, 0]
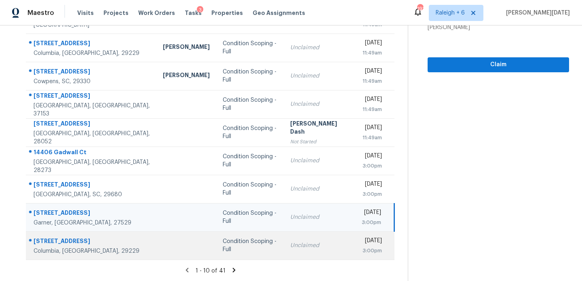
click at [284, 240] on td "Unclaimed" at bounding box center [320, 246] width 72 height 28
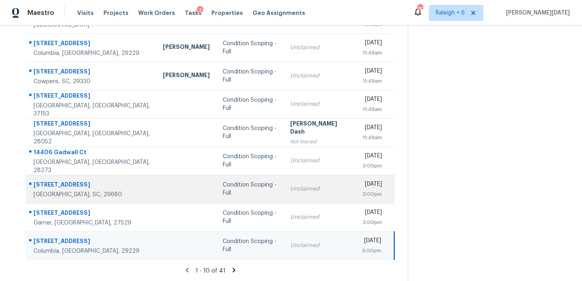
scroll to position [0, 0]
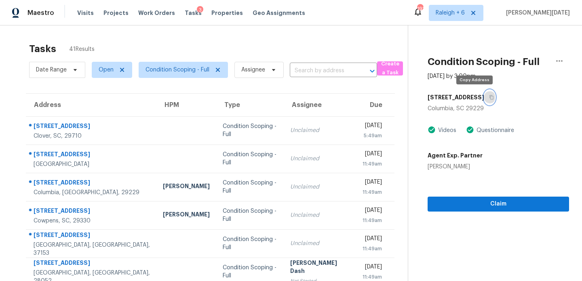
click at [490, 96] on icon "button" at bounding box center [492, 97] width 4 height 4
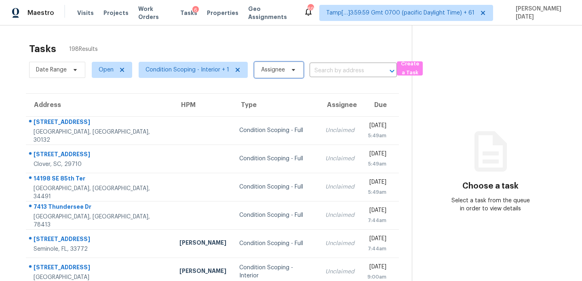
click at [281, 71] on span "Assignee" at bounding box center [273, 70] width 24 height 8
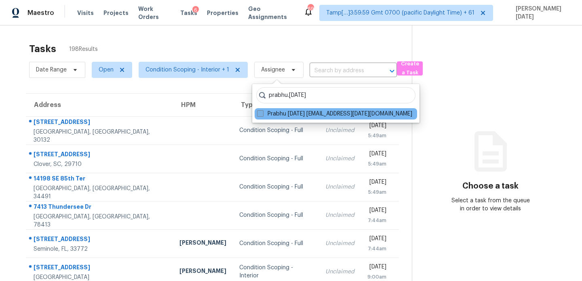
type input "prabhu.[DATE]"
click at [262, 117] on label "Prabhu [DATE] [EMAIL_ADDRESS][DATE][DOMAIN_NAME]" at bounding box center [334, 114] width 155 height 8
click at [262, 115] on input "Prabhu Raja prabhu.raja@opendoor.com" at bounding box center [259, 112] width 5 height 5
checkbox input "true"
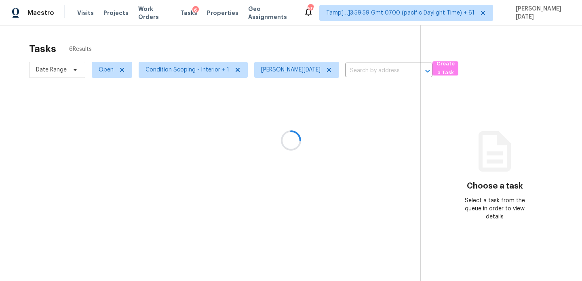
click at [287, 46] on div at bounding box center [291, 140] width 582 height 281
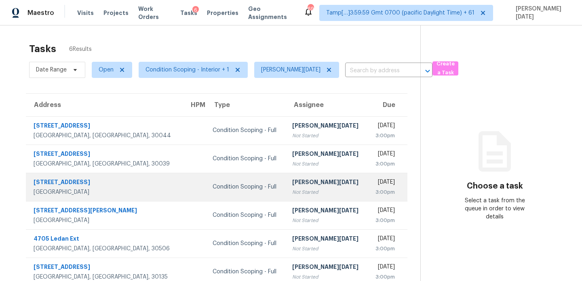
scroll to position [25, 0]
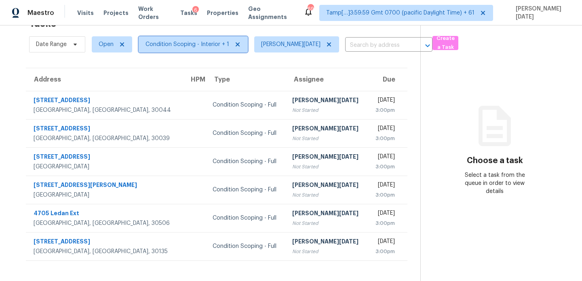
click at [209, 47] on span "Condition Scoping - Interior + 1" at bounding box center [187, 44] width 84 height 8
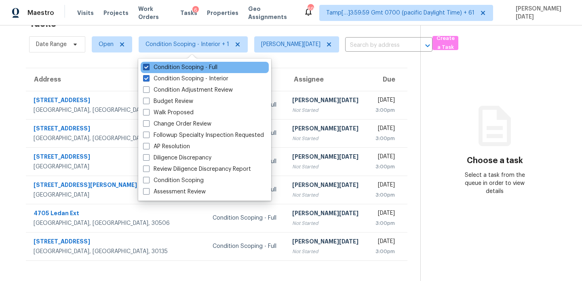
click at [208, 70] on label "Condition Scoping - Full" at bounding box center [180, 67] width 74 height 8
click at [148, 69] on input "Condition Scoping - Full" at bounding box center [145, 65] width 5 height 5
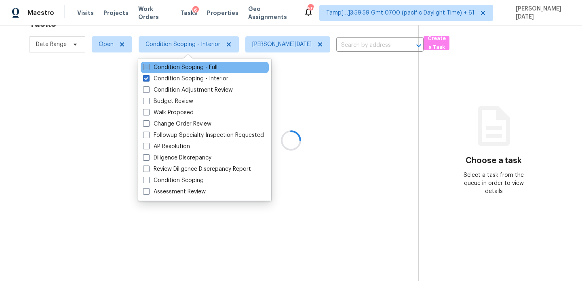
click at [208, 70] on label "Condition Scoping - Full" at bounding box center [180, 67] width 74 height 8
click at [148, 69] on input "Condition Scoping - Full" at bounding box center [145, 65] width 5 height 5
checkbox input "true"
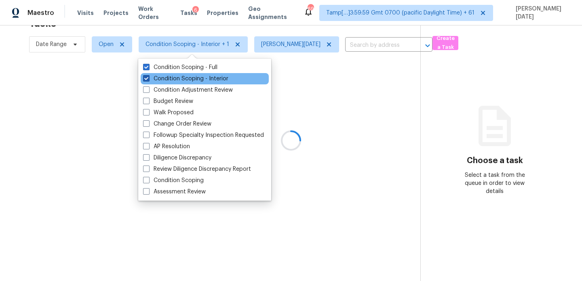
click at [207, 81] on label "Condition Scoping - Interior" at bounding box center [185, 79] width 85 height 8
click at [148, 80] on input "Condition Scoping - Interior" at bounding box center [145, 77] width 5 height 5
checkbox input "false"
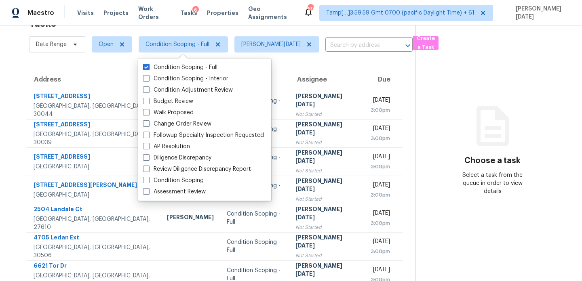
click at [268, 31] on div "Tasks 11 Results" at bounding box center [222, 23] width 386 height 21
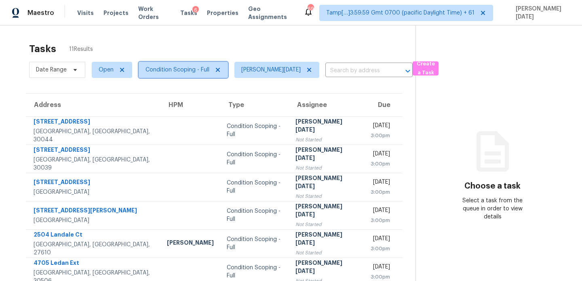
click at [173, 72] on span "Condition Scoping - Full" at bounding box center [177, 70] width 64 height 8
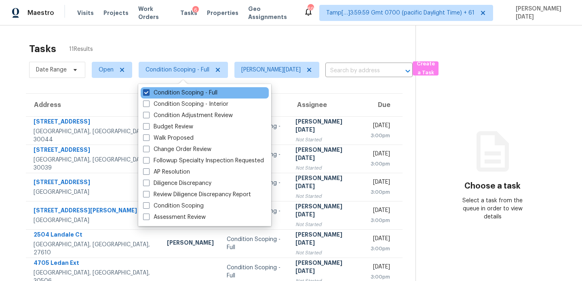
click at [177, 93] on label "Condition Scoping - Full" at bounding box center [180, 93] width 74 height 8
click at [148, 93] on input "Condition Scoping - Full" at bounding box center [145, 91] width 5 height 5
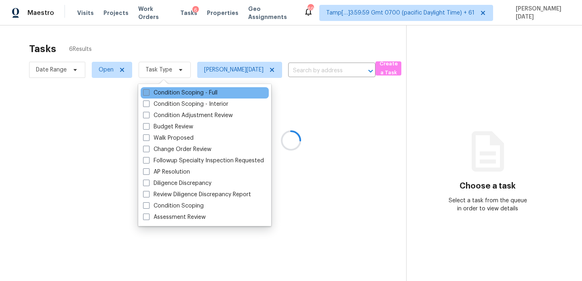
click at [177, 93] on label "Condition Scoping - Full" at bounding box center [180, 93] width 74 height 8
click at [148, 93] on input "Condition Scoping - Full" at bounding box center [145, 91] width 5 height 5
checkbox input "true"
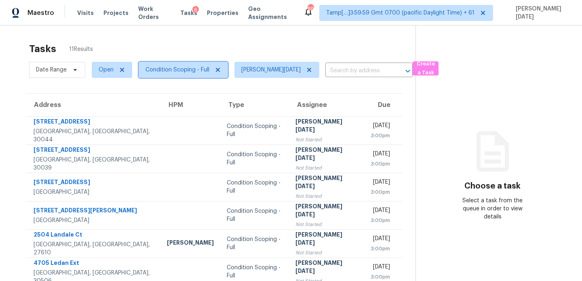
click at [195, 78] on span "Condition Scoping - Full" at bounding box center [183, 70] width 89 height 16
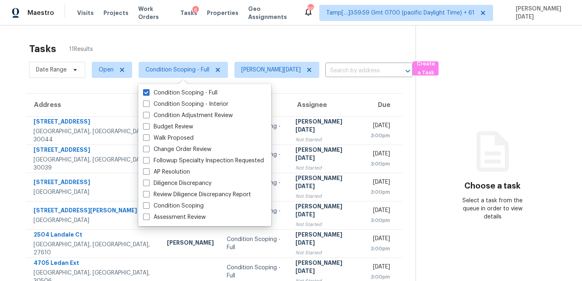
click at [195, 78] on span "Condition Scoping - Full" at bounding box center [183, 70] width 89 height 16
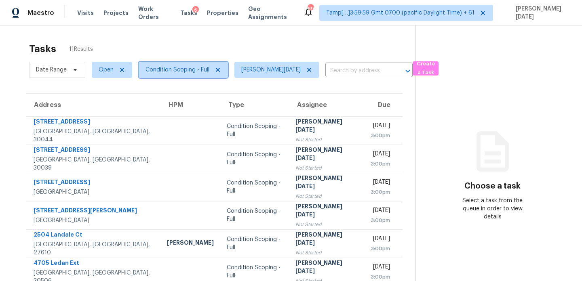
click at [196, 73] on span "Condition Scoping - Full" at bounding box center [177, 70] width 64 height 8
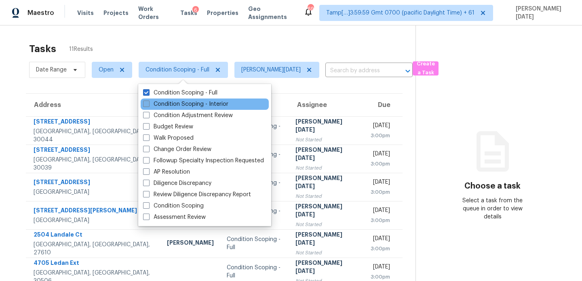
click at [188, 107] on label "Condition Scoping - Interior" at bounding box center [185, 104] width 85 height 8
click at [148, 105] on input "Condition Scoping - Interior" at bounding box center [145, 102] width 5 height 5
checkbox input "true"
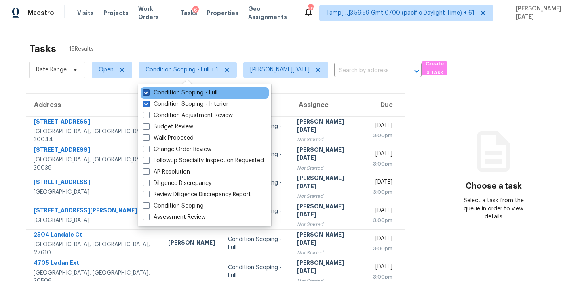
click at [191, 95] on label "Condition Scoping - Full" at bounding box center [180, 93] width 74 height 8
click at [148, 94] on input "Condition Scoping - Full" at bounding box center [145, 91] width 5 height 5
checkbox input "false"
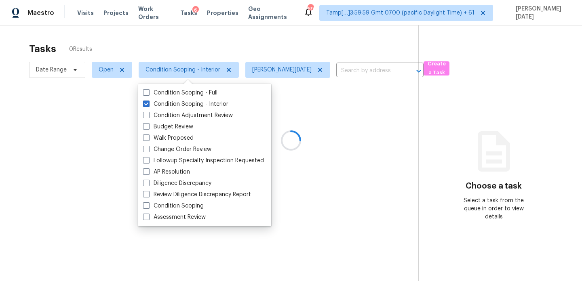
click at [228, 41] on div "Tasks 0 Results" at bounding box center [223, 48] width 389 height 21
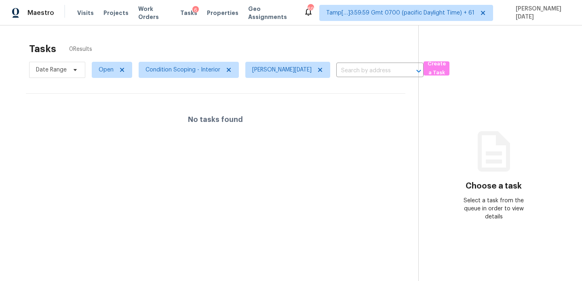
click at [196, 81] on section "Tasks 0 Results Date Range Open Condition Scoping - Interior Prabhu Raja ​ Crea…" at bounding box center [215, 172] width 405 height 268
click at [196, 74] on span "Condition Scoping - Interior" at bounding box center [189, 70] width 100 height 16
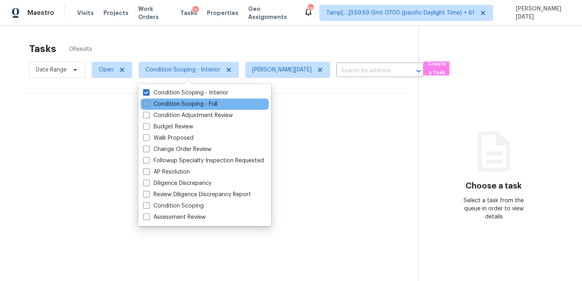
click at [186, 105] on label "Condition Scoping - Full" at bounding box center [180, 104] width 74 height 8
click at [148, 105] on input "Condition Scoping - Full" at bounding box center [145, 102] width 5 height 5
checkbox input "true"
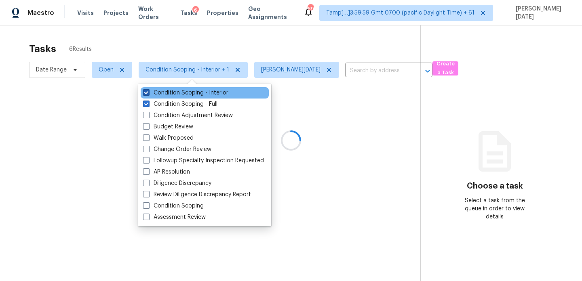
click at [191, 93] on label "Condition Scoping - Interior" at bounding box center [185, 93] width 85 height 8
click at [148, 93] on input "Condition Scoping - Interior" at bounding box center [145, 91] width 5 height 5
checkbox input "false"
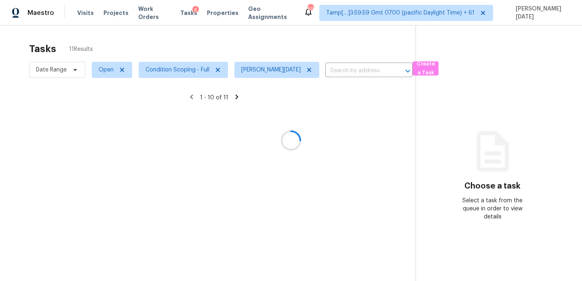
click at [261, 50] on div at bounding box center [291, 140] width 582 height 281
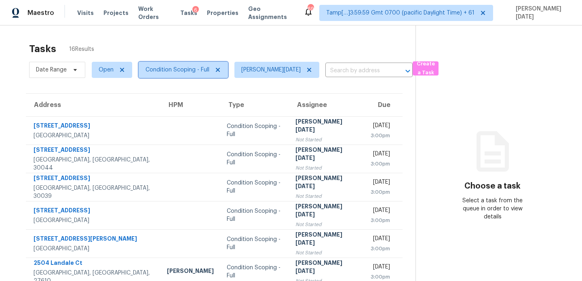
click at [198, 66] on span "Condition Scoping - Full" at bounding box center [177, 70] width 64 height 8
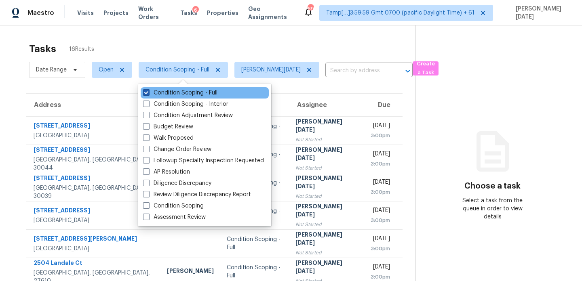
click at [195, 92] on label "Condition Scoping - Full" at bounding box center [180, 93] width 74 height 8
click at [148, 92] on input "Condition Scoping - Full" at bounding box center [145, 91] width 5 height 5
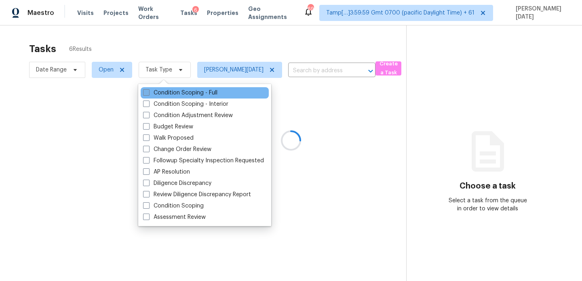
click at [195, 92] on label "Condition Scoping - Full" at bounding box center [180, 93] width 74 height 8
click at [148, 92] on input "Condition Scoping - Full" at bounding box center [145, 91] width 5 height 5
checkbox input "true"
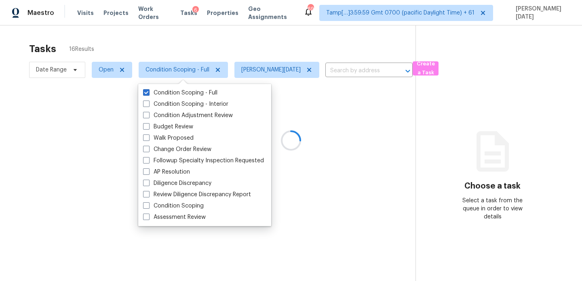
click at [245, 51] on div at bounding box center [291, 140] width 582 height 281
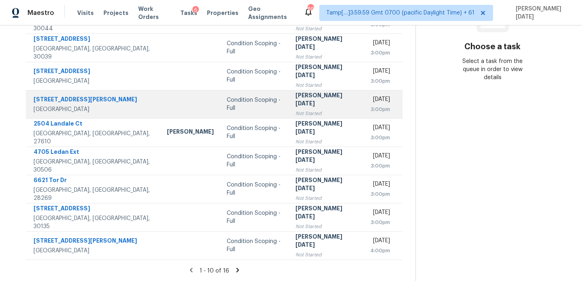
scroll to position [54, 0]
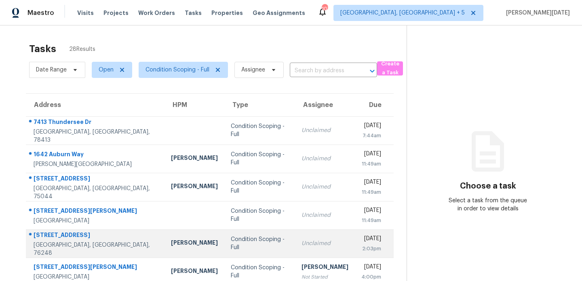
scroll to position [139, 0]
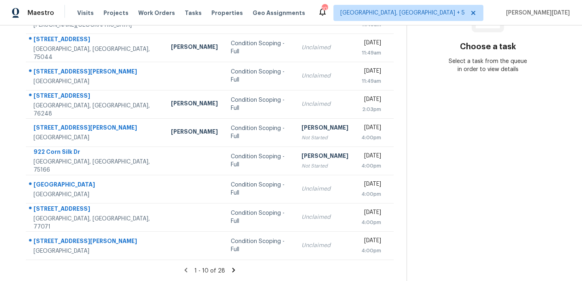
click at [234, 271] on icon at bounding box center [233, 270] width 7 height 7
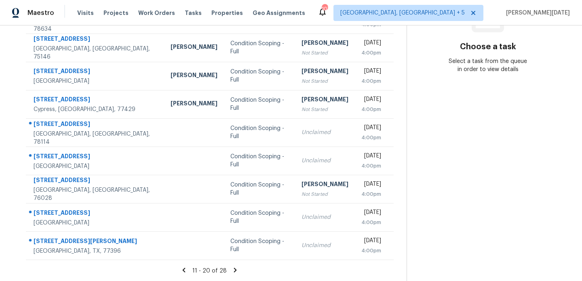
click at [232, 268] on icon at bounding box center [235, 270] width 7 height 7
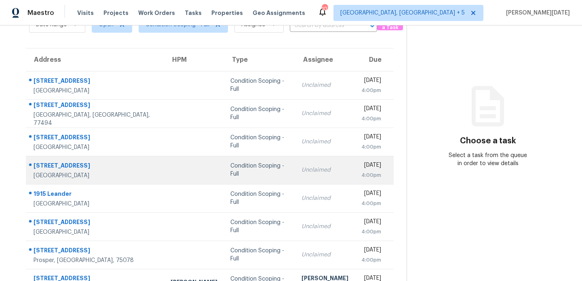
scroll to position [39, 0]
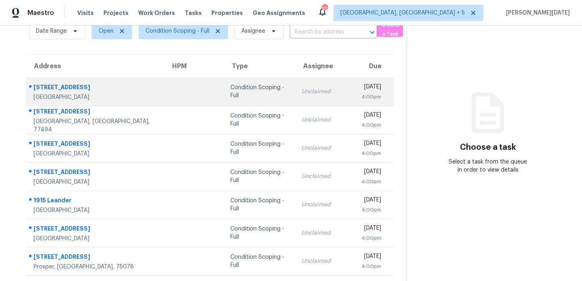
click at [301, 94] on div "Unclaimed" at bounding box center [324, 92] width 47 height 8
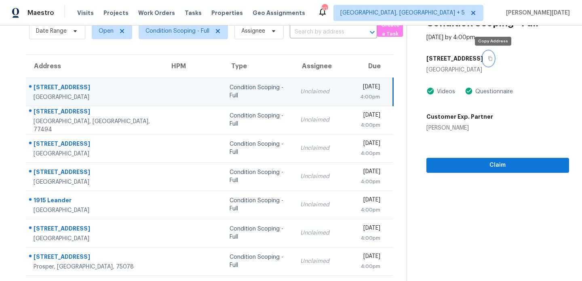
click at [493, 59] on icon "button" at bounding box center [490, 58] width 5 height 5
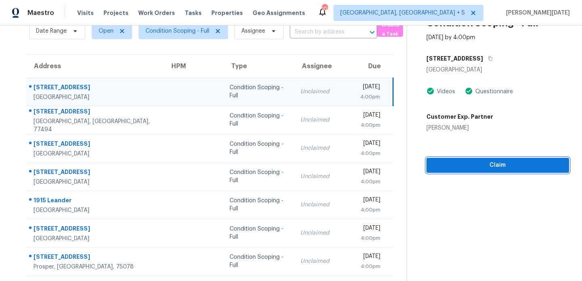
click at [455, 170] on button "Claim" at bounding box center [497, 165] width 143 height 15
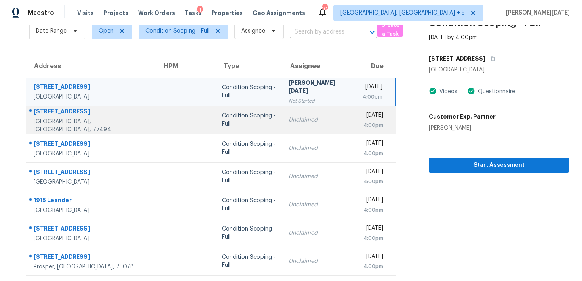
click at [356, 128] on td "Mon, Sep 29th 2025 4:00pm" at bounding box center [376, 120] width 40 height 28
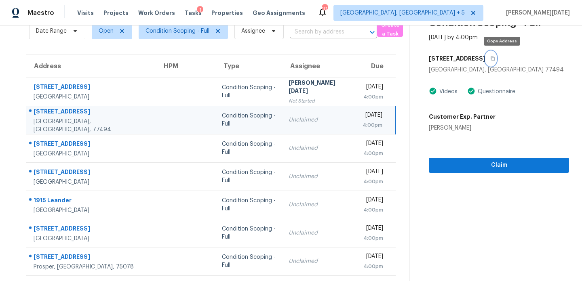
click at [495, 59] on icon "button" at bounding box center [492, 58] width 5 height 5
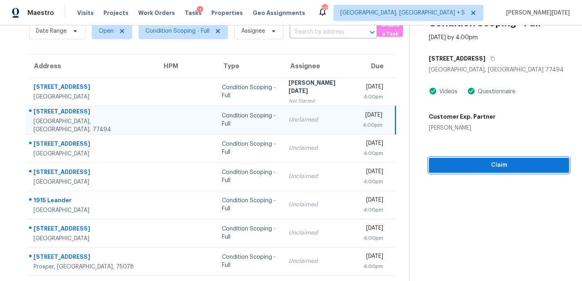
click at [485, 163] on span "Claim" at bounding box center [498, 165] width 127 height 10
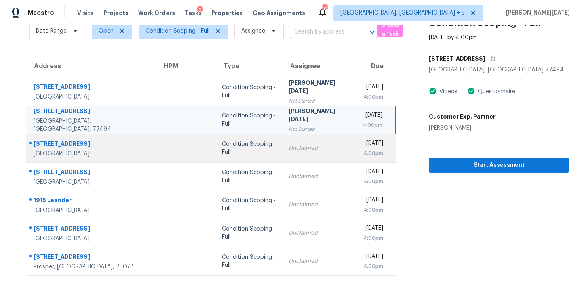
click at [310, 142] on td "Unclaimed" at bounding box center [319, 148] width 74 height 28
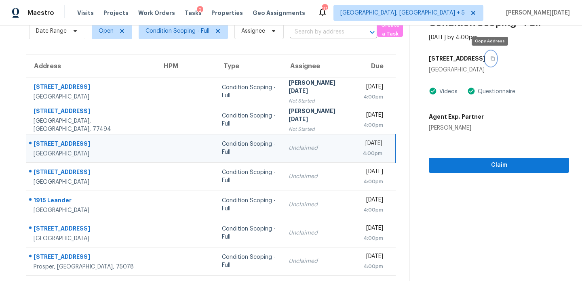
click at [493, 56] on icon "button" at bounding box center [492, 58] width 5 height 5
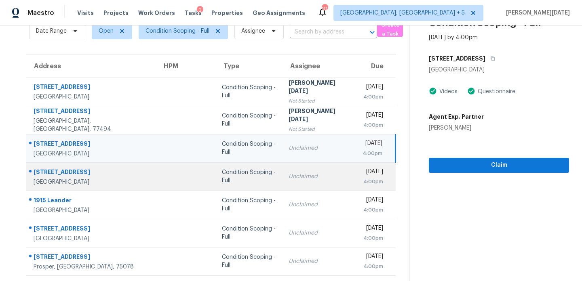
click at [362, 171] on div "[DATE]" at bounding box center [372, 173] width 21 height 10
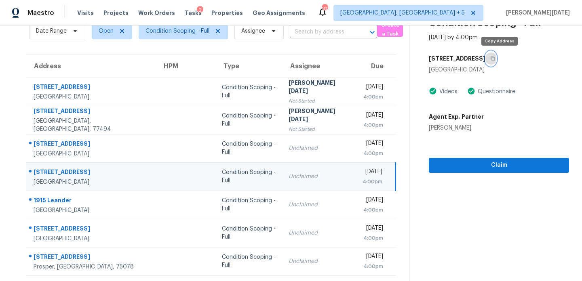
click at [495, 59] on icon "button" at bounding box center [492, 58] width 5 height 5
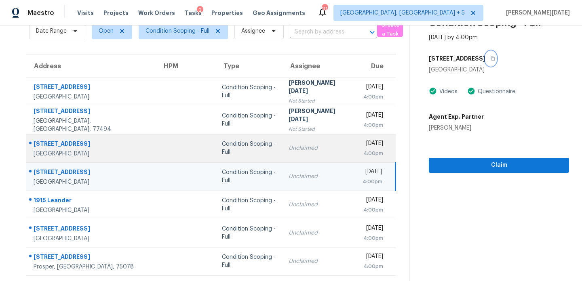
scroll to position [58, 0]
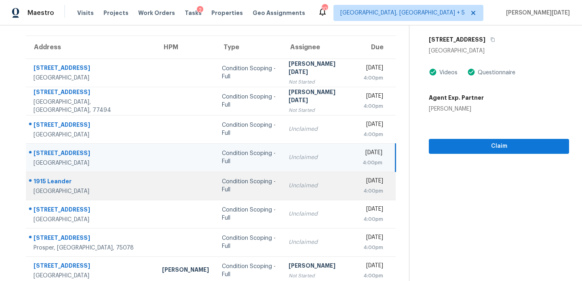
click at [282, 179] on td "Unclaimed" at bounding box center [319, 186] width 74 height 28
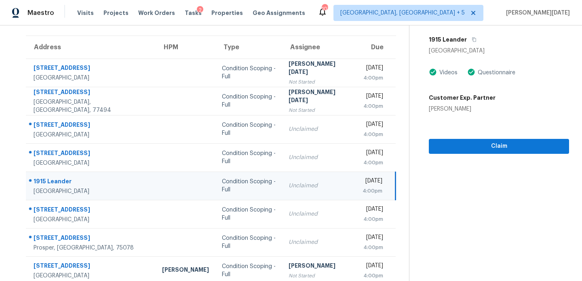
scroll to position [0, 0]
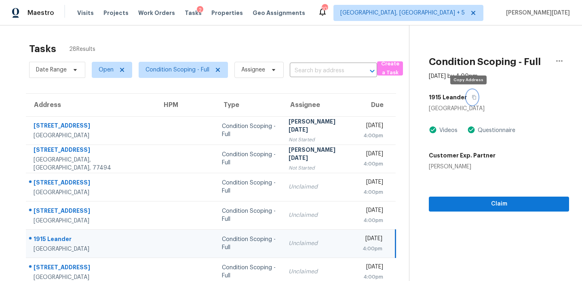
click at [472, 98] on icon "button" at bounding box center [474, 97] width 5 height 5
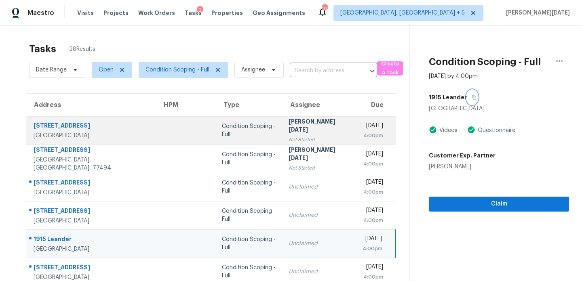
scroll to position [83, 0]
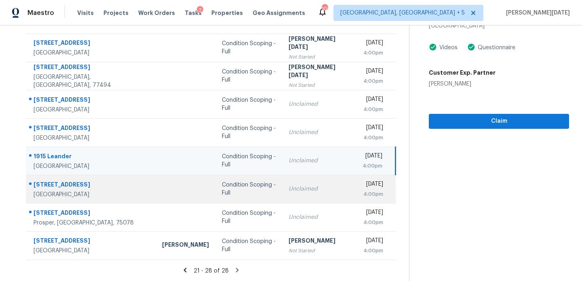
click at [297, 188] on div "Unclaimed" at bounding box center [319, 189] width 61 height 8
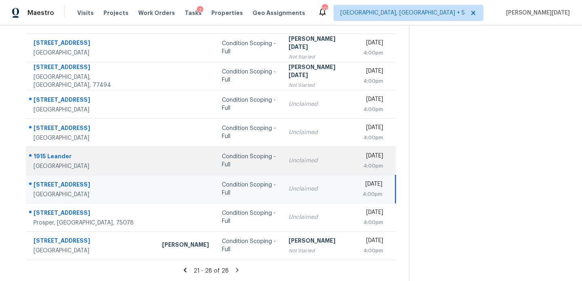
scroll to position [0, 0]
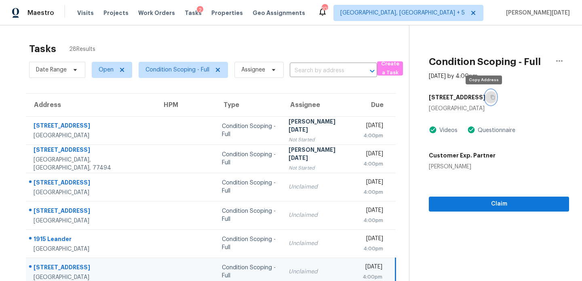
click at [490, 99] on icon "button" at bounding box center [492, 97] width 5 height 5
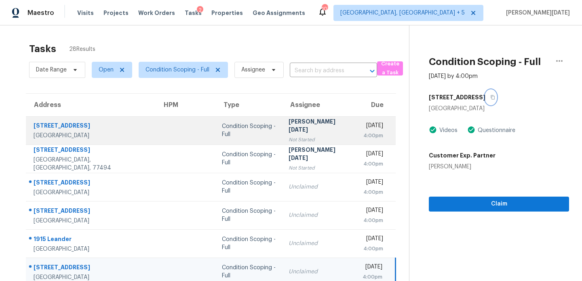
scroll to position [83, 0]
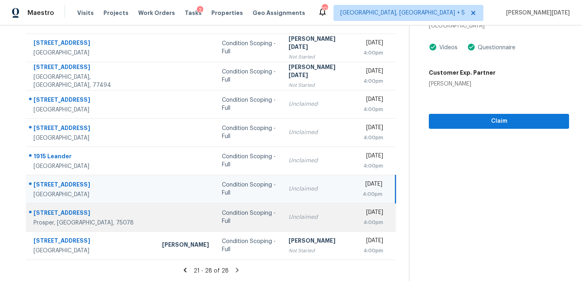
click at [295, 211] on td "Unclaimed" at bounding box center [319, 217] width 74 height 28
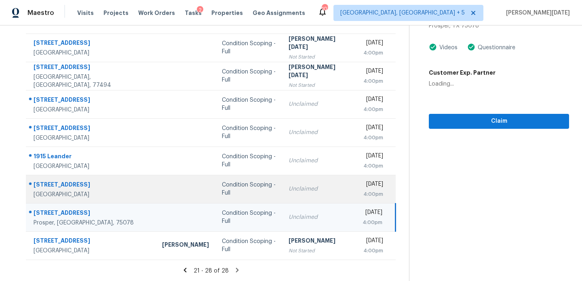
scroll to position [0, 0]
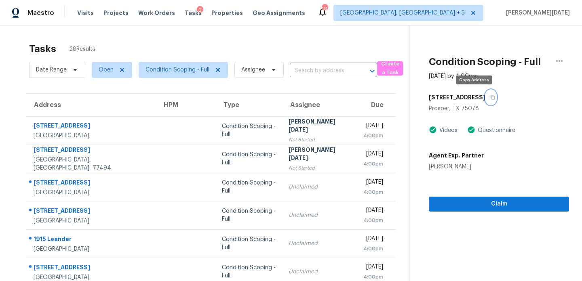
click at [490, 99] on icon "button" at bounding box center [492, 97] width 5 height 5
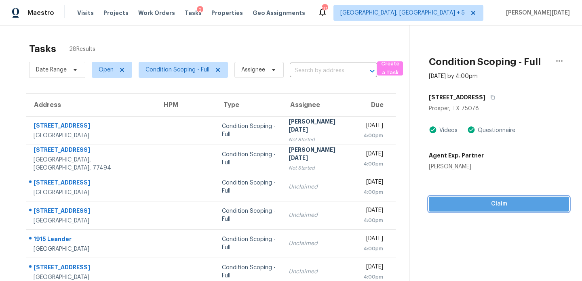
click at [476, 208] on span "Claim" at bounding box center [498, 204] width 127 height 10
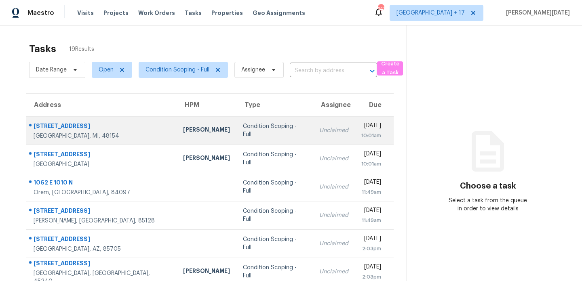
click at [361, 123] on div "[DATE]" at bounding box center [371, 127] width 20 height 10
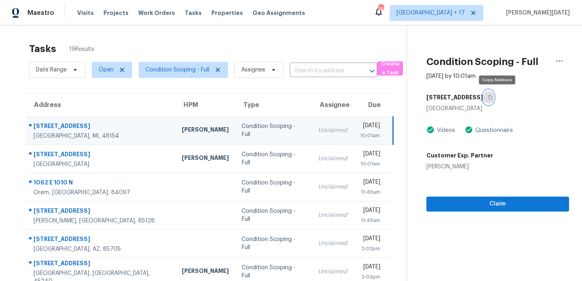
click at [493, 95] on icon "button" at bounding box center [490, 97] width 5 height 5
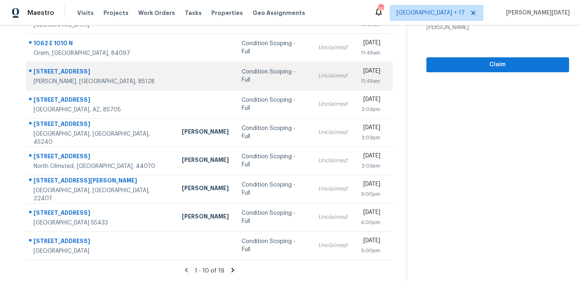
scroll to position [111, 0]
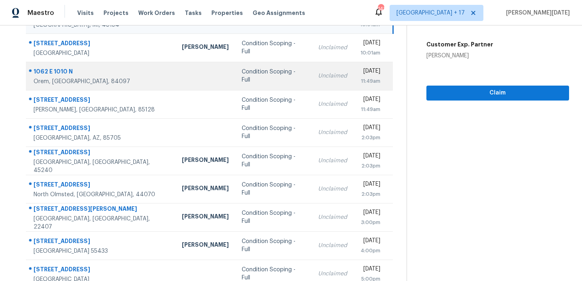
click at [312, 75] on td "Unclaimed" at bounding box center [333, 76] width 42 height 28
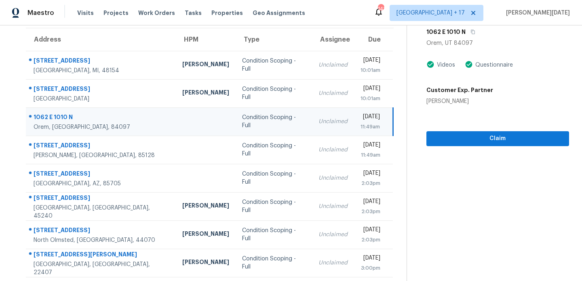
scroll to position [139, 0]
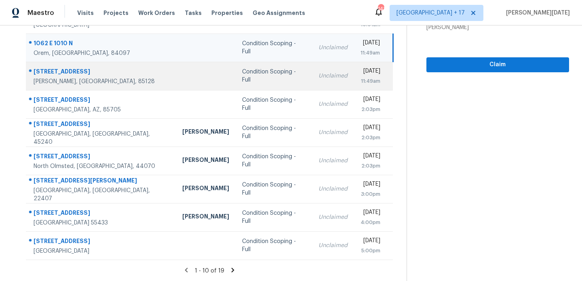
click at [354, 78] on td "[DATE] 11:49am" at bounding box center [373, 76] width 39 height 28
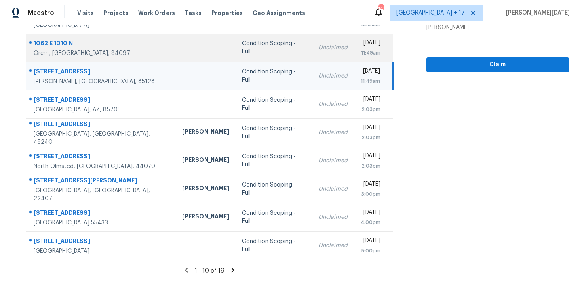
click at [360, 49] on div "11:49am" at bounding box center [370, 53] width 20 height 8
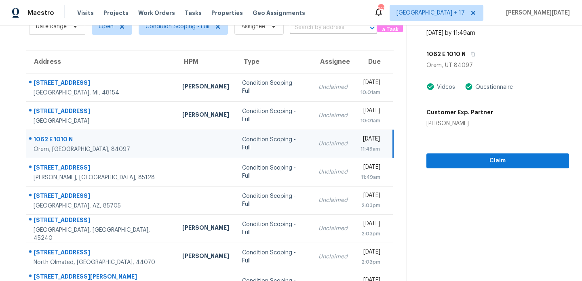
scroll to position [30, 0]
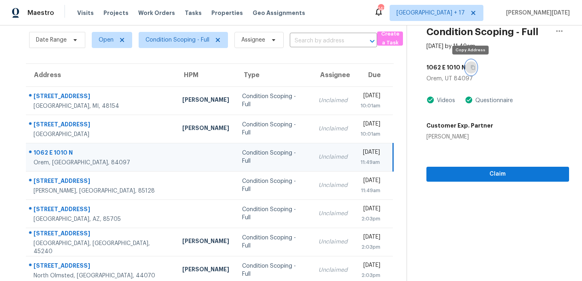
click at [473, 69] on icon "button" at bounding box center [473, 67] width 4 height 4
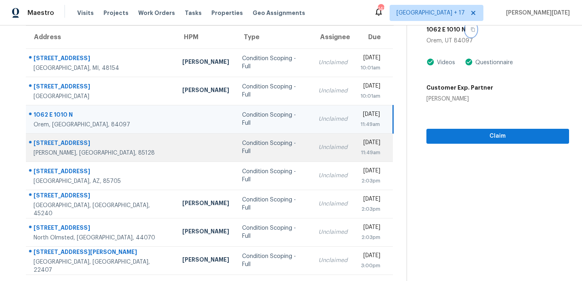
scroll to position [69, 0]
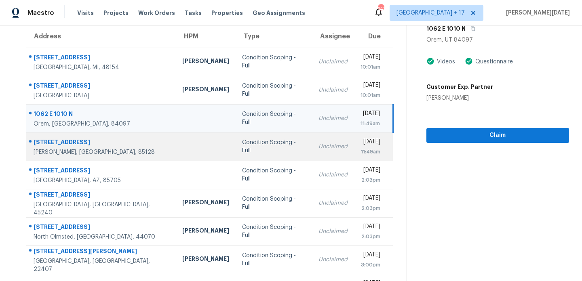
click at [312, 145] on td "Unclaimed" at bounding box center [333, 147] width 42 height 28
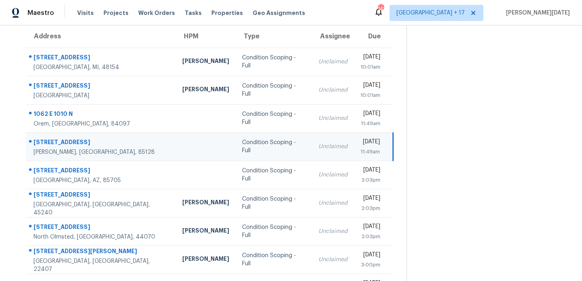
scroll to position [0, 0]
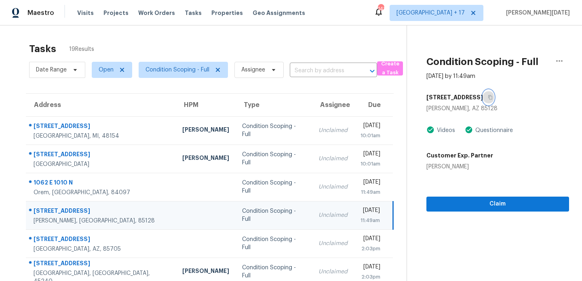
click at [488, 99] on icon "button" at bounding box center [490, 97] width 5 height 5
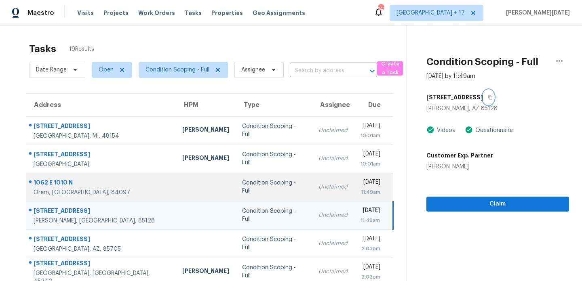
scroll to position [46, 0]
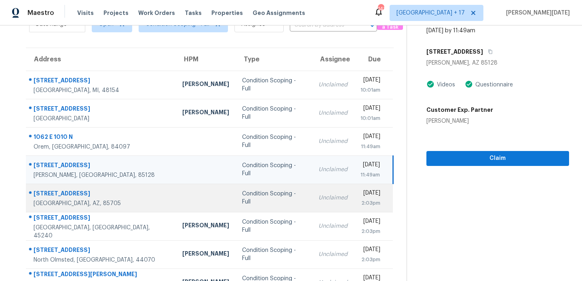
click at [261, 197] on div "Condition Scoping - Full" at bounding box center [273, 198] width 63 height 16
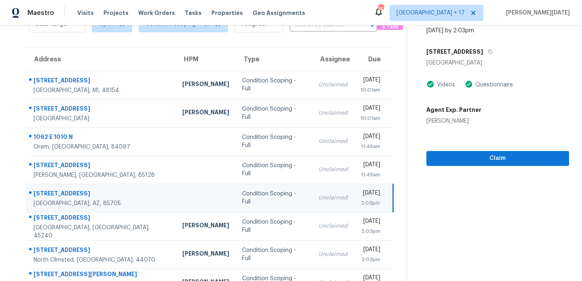
scroll to position [1, 0]
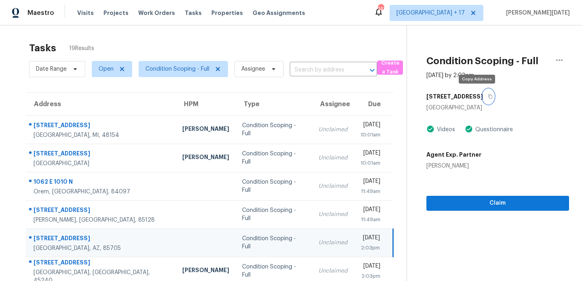
click at [488, 95] on icon "button" at bounding box center [490, 97] width 4 height 4
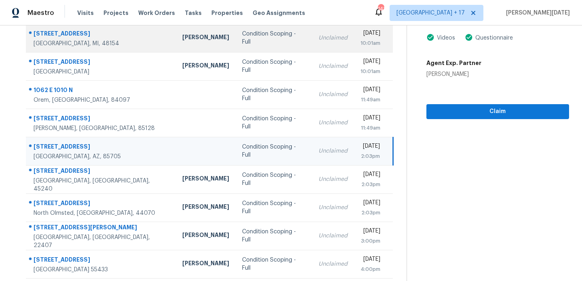
scroll to position [101, 0]
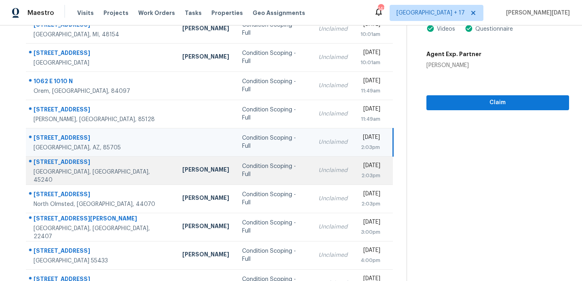
click at [262, 166] on td "Condition Scoping - Full" at bounding box center [274, 170] width 76 height 28
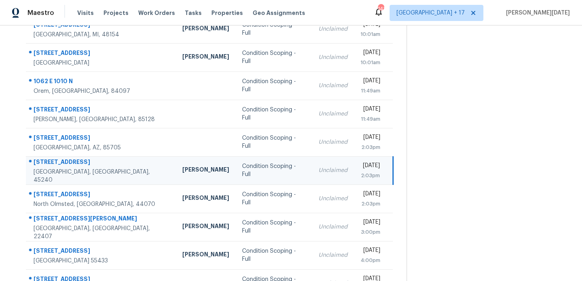
scroll to position [0, 0]
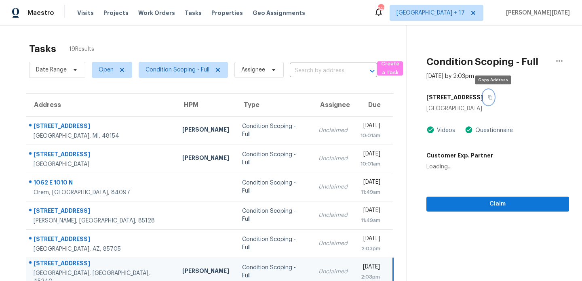
click at [493, 98] on icon "button" at bounding box center [490, 97] width 5 height 5
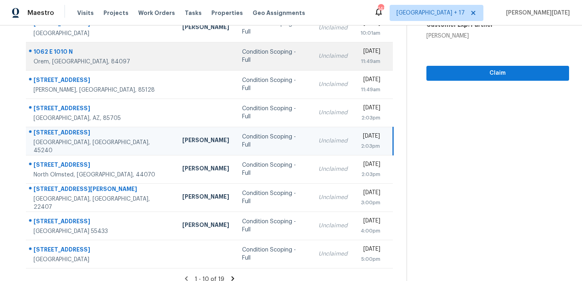
scroll to position [139, 0]
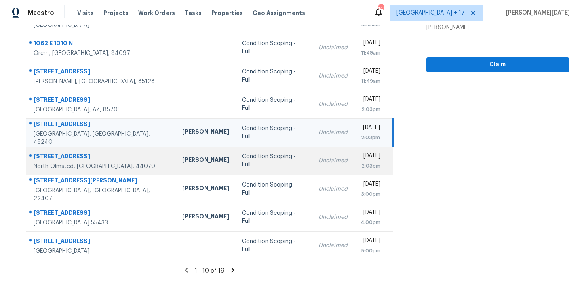
click at [262, 159] on div "Condition Scoping - Full" at bounding box center [273, 161] width 63 height 16
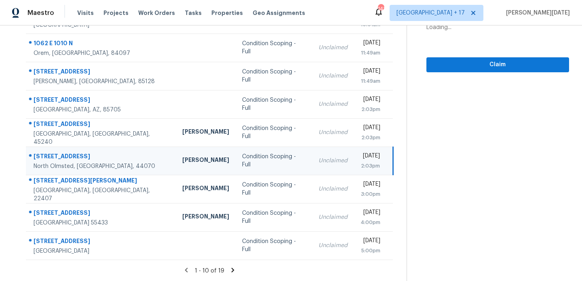
scroll to position [46, 0]
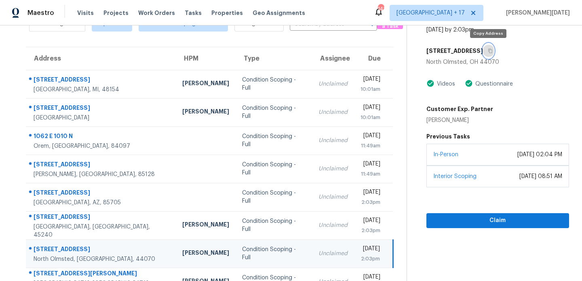
click at [490, 52] on icon "button" at bounding box center [490, 51] width 4 height 4
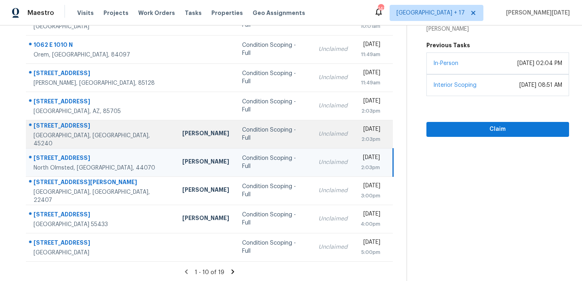
scroll to position [139, 0]
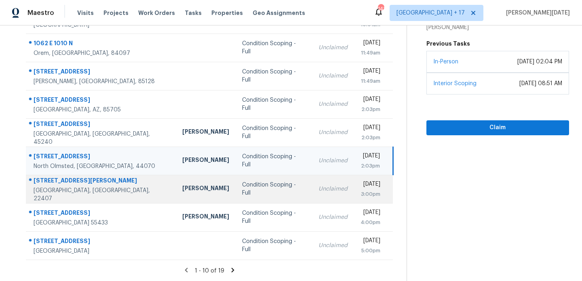
click at [312, 188] on td "Unclaimed" at bounding box center [333, 189] width 42 height 28
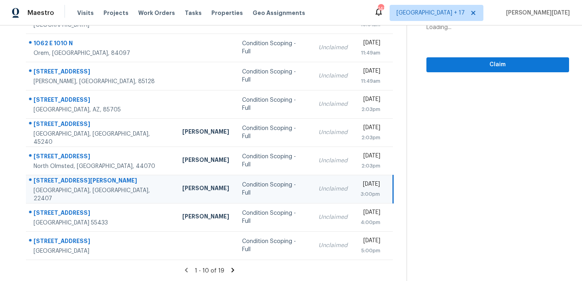
scroll to position [0, 0]
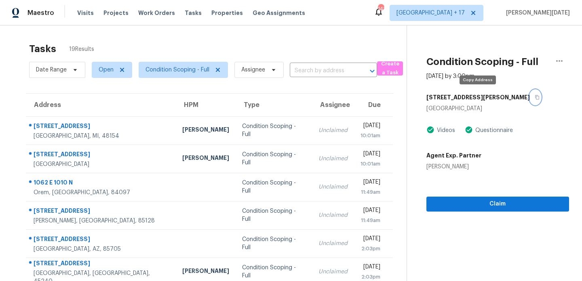
click at [535, 99] on icon "button" at bounding box center [537, 97] width 5 height 5
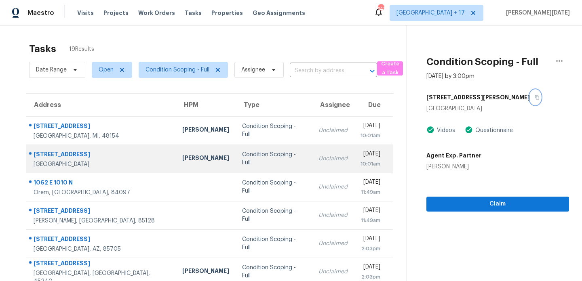
scroll to position [139, 0]
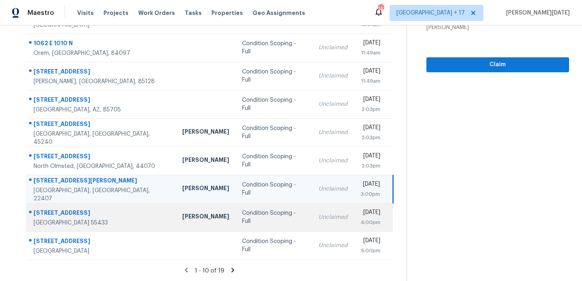
click at [242, 219] on div "Condition Scoping - Full" at bounding box center [273, 217] width 63 height 16
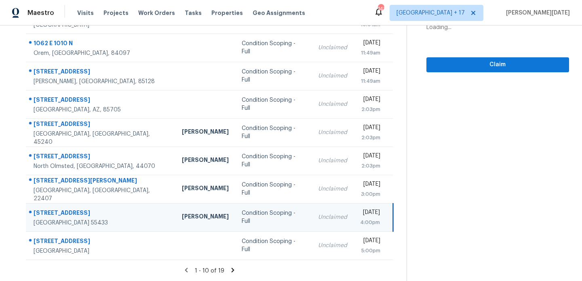
scroll to position [0, 0]
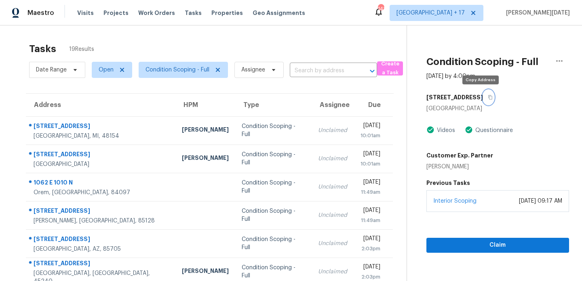
click at [488, 97] on icon "button" at bounding box center [490, 97] width 4 height 4
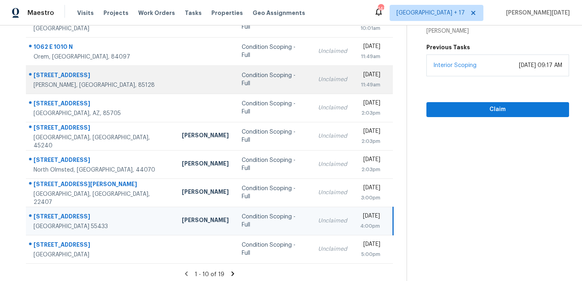
scroll to position [139, 0]
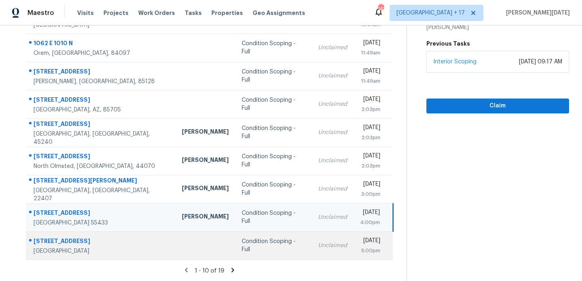
click at [312, 236] on td "Unclaimed" at bounding box center [333, 246] width 42 height 28
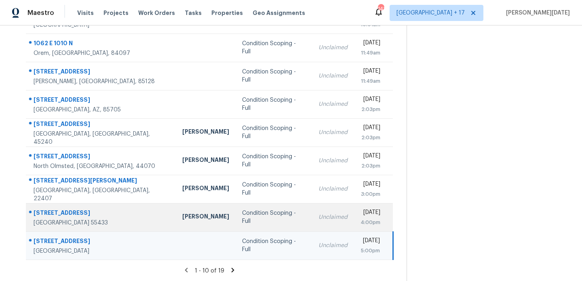
scroll to position [0, 0]
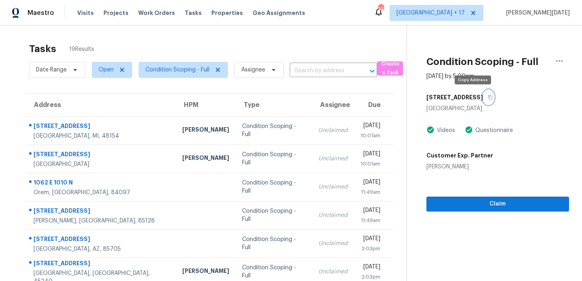
click at [488, 99] on icon "button" at bounding box center [490, 97] width 5 height 5
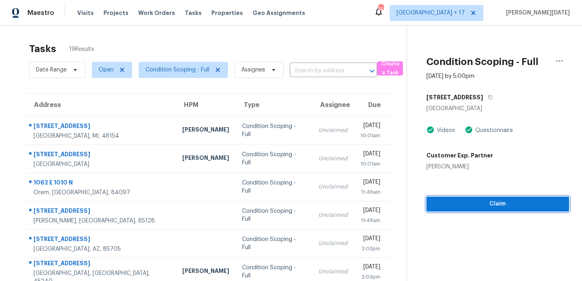
click at [443, 202] on span "Claim" at bounding box center [498, 204] width 130 height 10
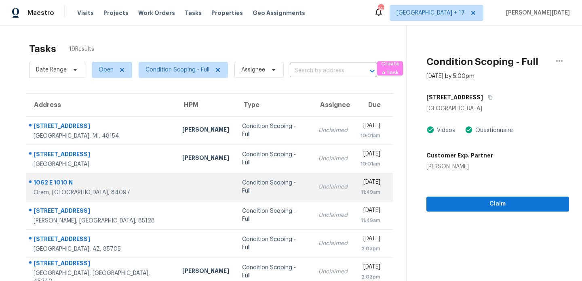
scroll to position [139, 0]
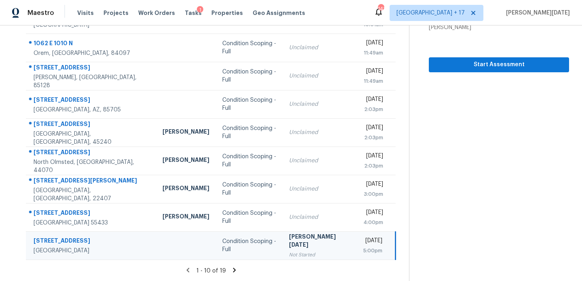
click at [232, 272] on icon at bounding box center [234, 270] width 7 height 7
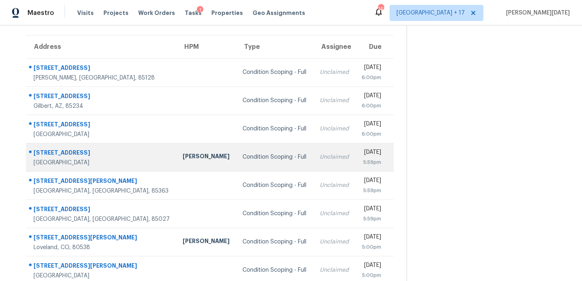
scroll to position [46, 0]
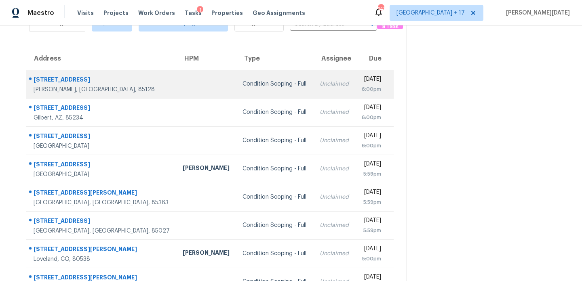
click at [320, 86] on div "Unclaimed" at bounding box center [334, 84] width 29 height 8
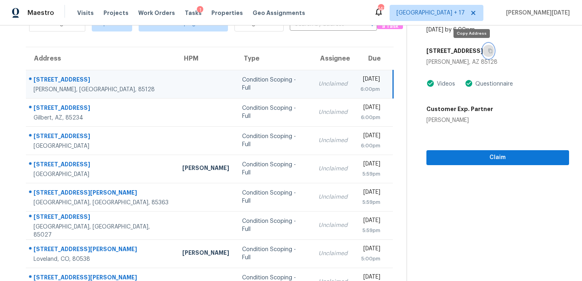
click at [483, 51] on button "button" at bounding box center [488, 51] width 11 height 15
click at [312, 76] on td "Unclaimed" at bounding box center [333, 84] width 42 height 28
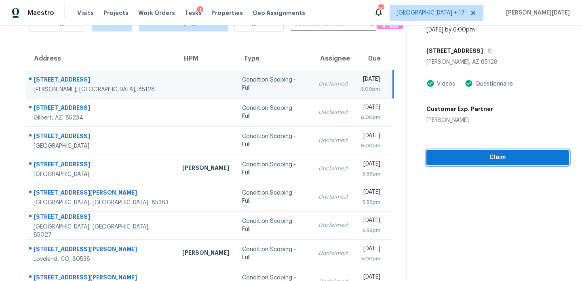
click at [457, 156] on span "Claim" at bounding box center [498, 158] width 130 height 10
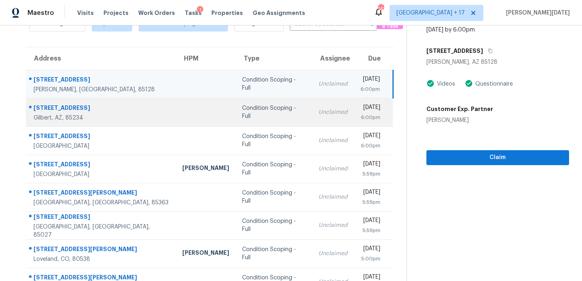
click at [360, 119] on div "6:00pm" at bounding box center [370, 118] width 20 height 8
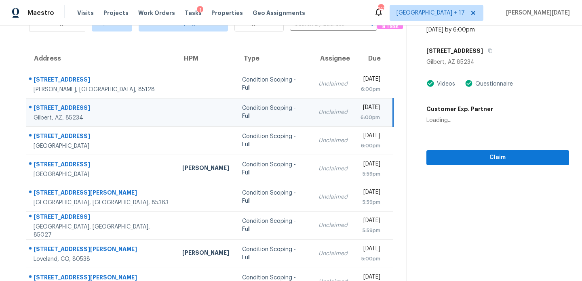
click at [360, 119] on div "6:00pm" at bounding box center [369, 118] width 19 height 8
click at [492, 53] on icon "button" at bounding box center [490, 51] width 4 height 4
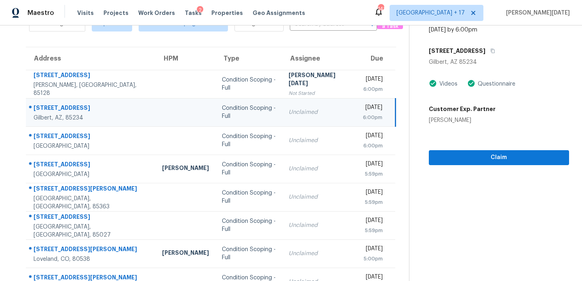
click at [289, 111] on div "Unclaimed" at bounding box center [319, 112] width 61 height 8
click at [495, 49] on icon "button" at bounding box center [493, 51] width 4 height 4
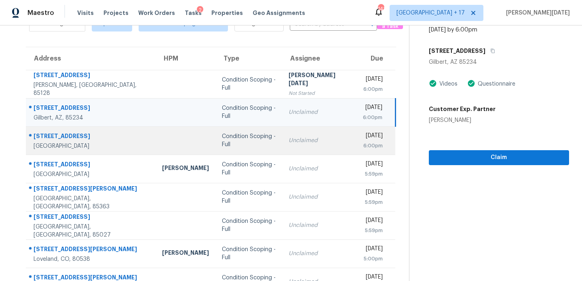
click at [282, 152] on td "Unclaimed" at bounding box center [319, 140] width 74 height 28
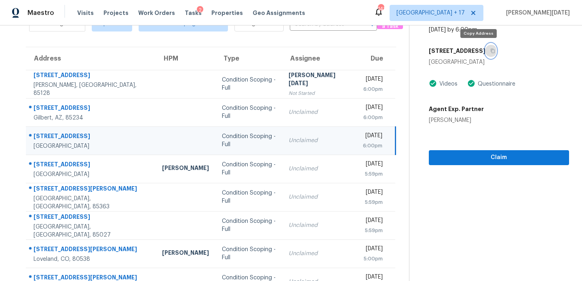
click at [490, 50] on icon "button" at bounding box center [492, 50] width 5 height 5
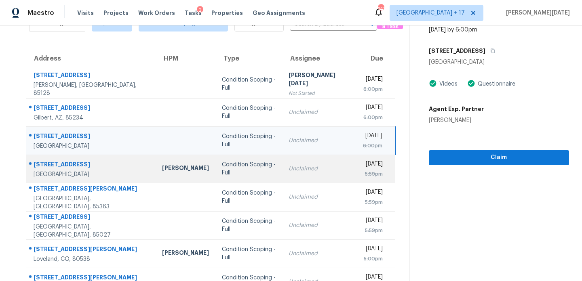
click at [282, 164] on td "Unclaimed" at bounding box center [319, 169] width 74 height 28
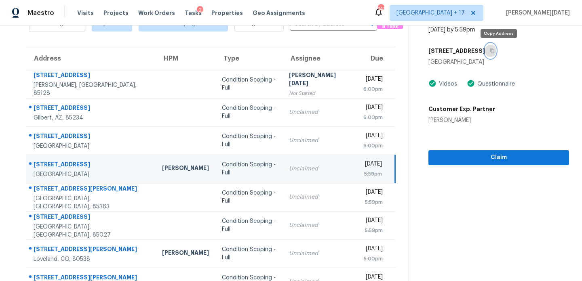
click at [495, 51] on icon "button" at bounding box center [492, 50] width 5 height 5
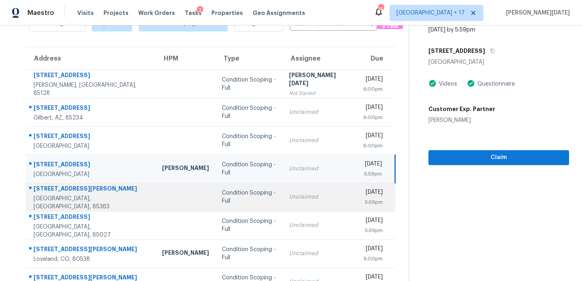
click at [288, 187] on td "Unclaimed" at bounding box center [319, 197] width 74 height 28
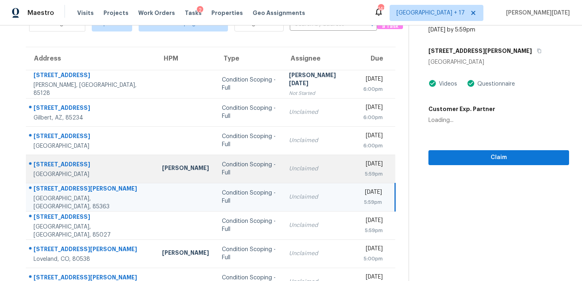
scroll to position [0, 0]
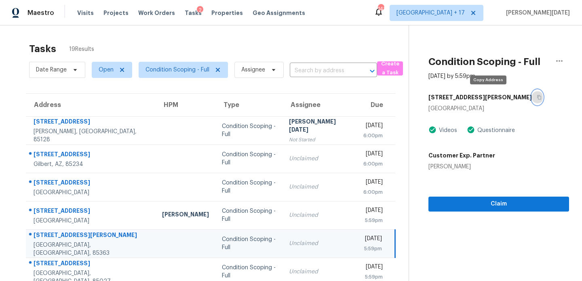
click at [537, 98] on icon "button" at bounding box center [539, 97] width 5 height 5
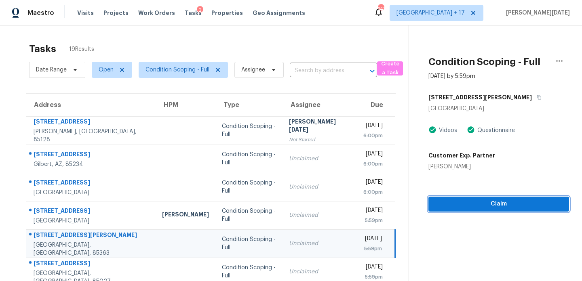
click at [472, 203] on span "Claim" at bounding box center [499, 204] width 128 height 10
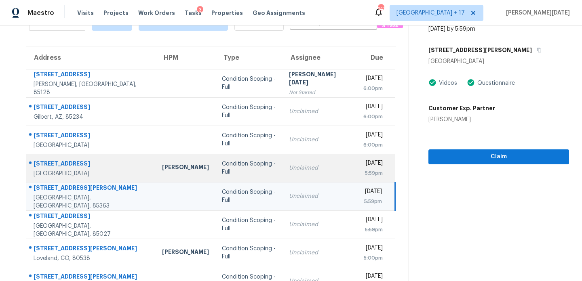
scroll to position [87, 0]
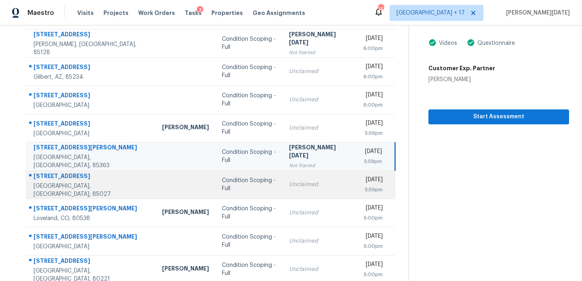
click at [260, 180] on td "Condition Scoping - Full" at bounding box center [248, 185] width 67 height 28
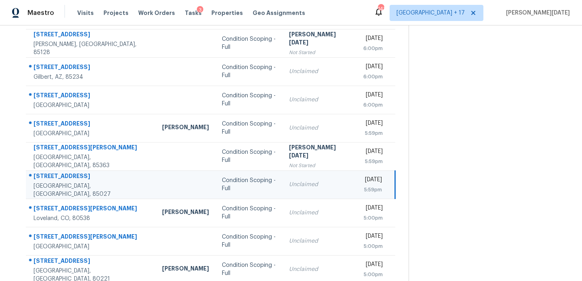
scroll to position [0, 0]
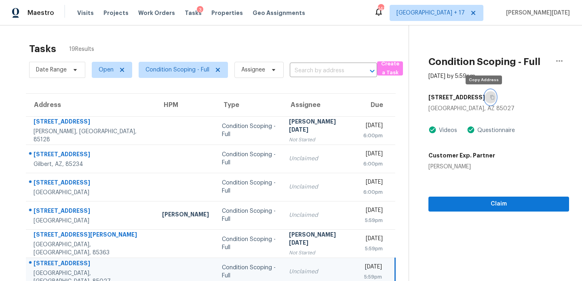
click at [490, 97] on icon "button" at bounding box center [492, 97] width 5 height 5
click at [490, 98] on icon "button" at bounding box center [492, 97] width 5 height 5
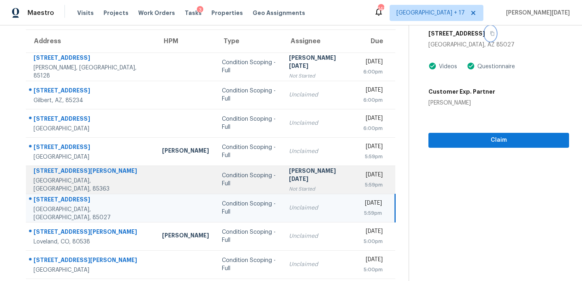
scroll to position [89, 0]
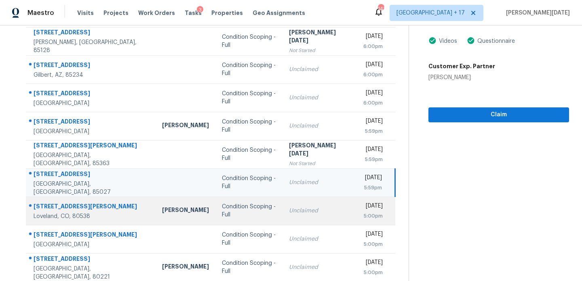
click at [249, 217] on td "Condition Scoping - Full" at bounding box center [248, 211] width 67 height 28
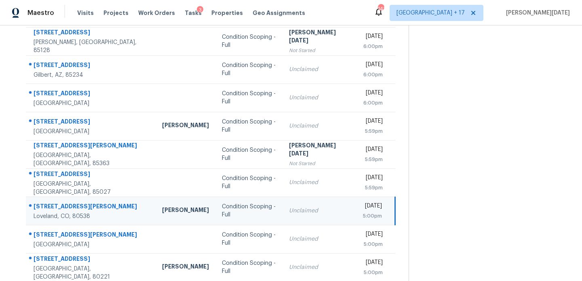
scroll to position [0, 0]
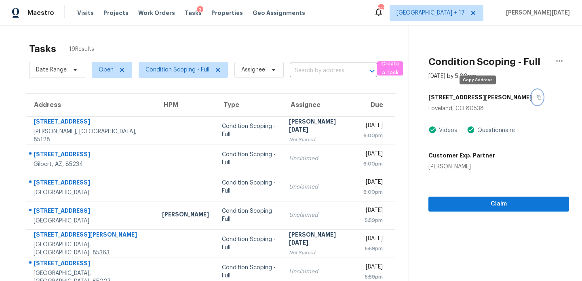
click at [537, 98] on icon "button" at bounding box center [539, 97] width 5 height 5
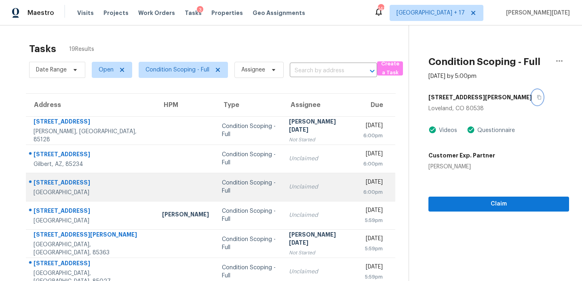
scroll to position [91, 0]
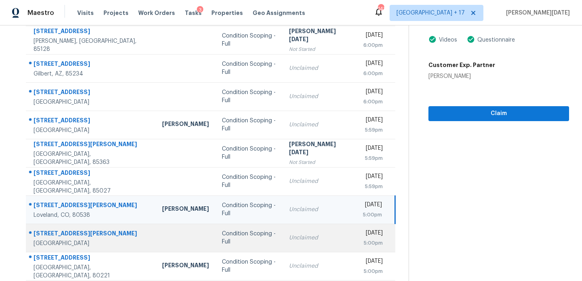
click at [245, 230] on td "Condition Scoping - Full" at bounding box center [248, 238] width 67 height 28
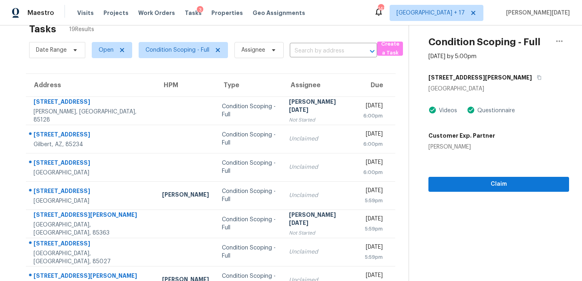
scroll to position [0, 0]
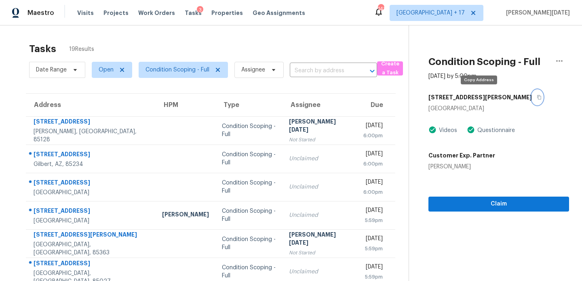
click at [532, 100] on button "button" at bounding box center [537, 97] width 11 height 15
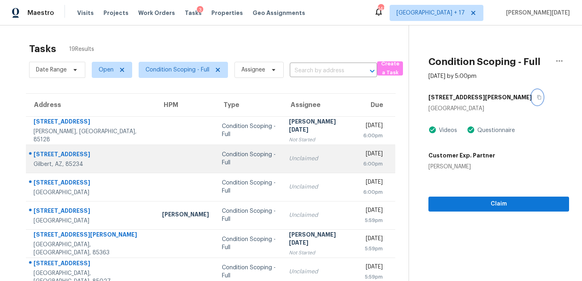
scroll to position [111, 0]
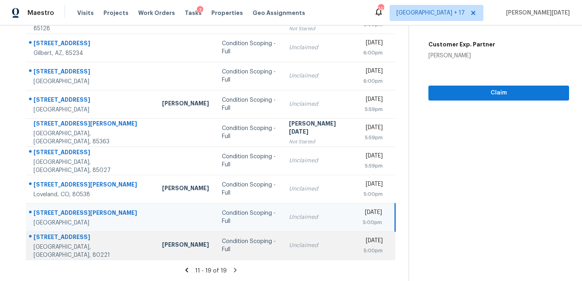
click at [304, 233] on td "Unclaimed" at bounding box center [319, 246] width 74 height 28
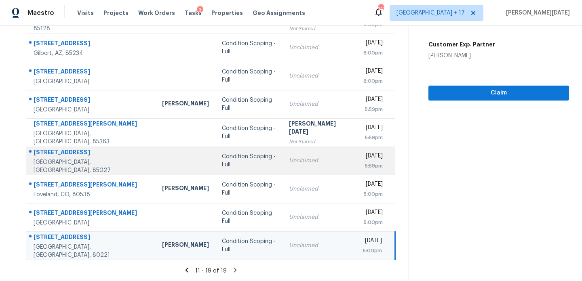
scroll to position [0, 0]
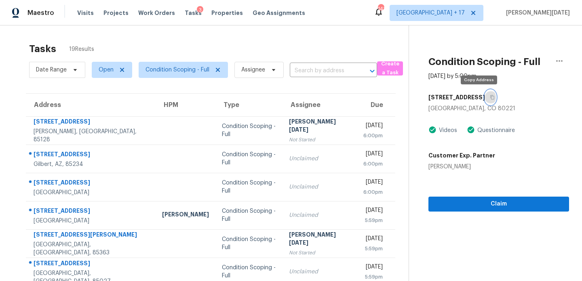
click at [485, 96] on button "button" at bounding box center [490, 97] width 11 height 15
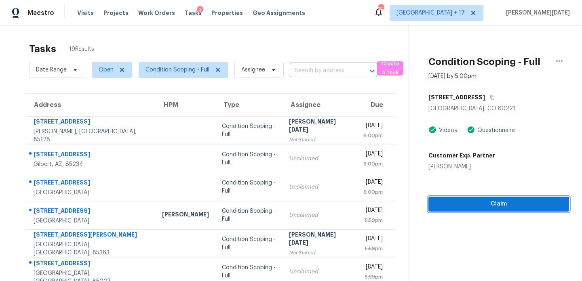
click at [444, 204] on span "Claim" at bounding box center [499, 204] width 128 height 10
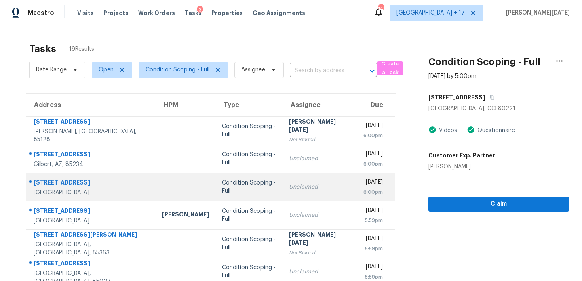
scroll to position [111, 0]
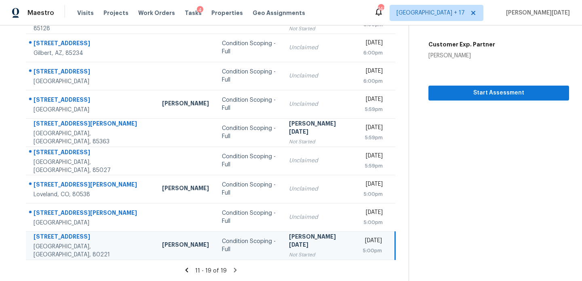
click at [234, 270] on icon at bounding box center [235, 270] width 3 height 4
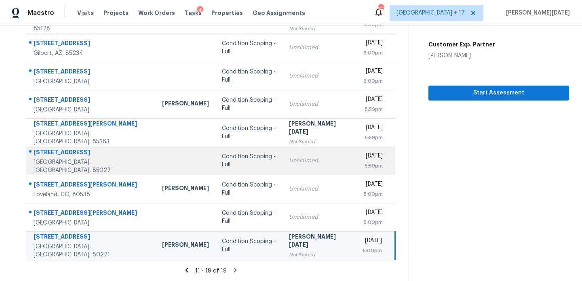
scroll to position [0, 0]
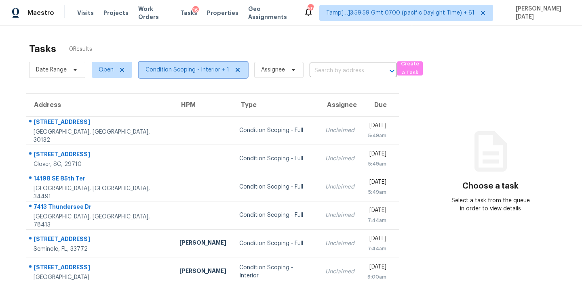
click at [195, 69] on span "Condition Scoping - Interior + 1" at bounding box center [187, 70] width 84 height 8
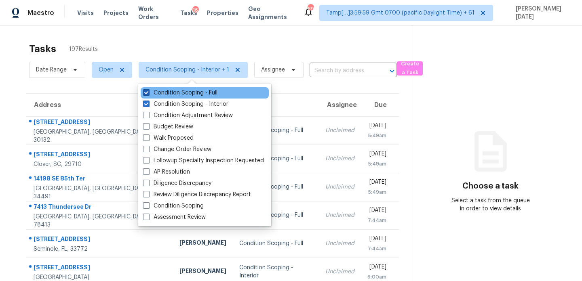
click at [196, 94] on label "Condition Scoping - Full" at bounding box center [180, 93] width 74 height 8
click at [148, 94] on input "Condition Scoping - Full" at bounding box center [145, 91] width 5 height 5
checkbox input "false"
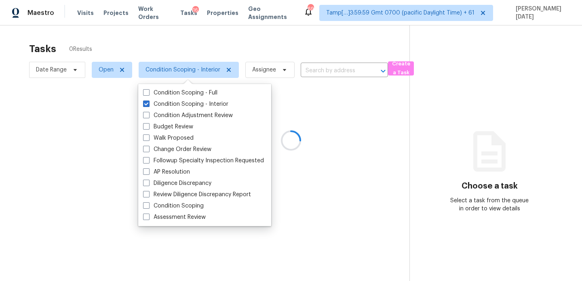
click at [257, 44] on div at bounding box center [291, 140] width 582 height 281
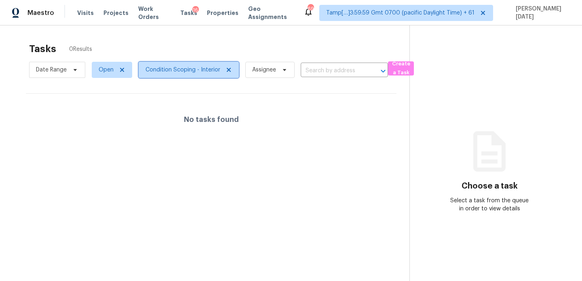
click at [202, 73] on span "Condition Scoping - Interior" at bounding box center [182, 70] width 75 height 8
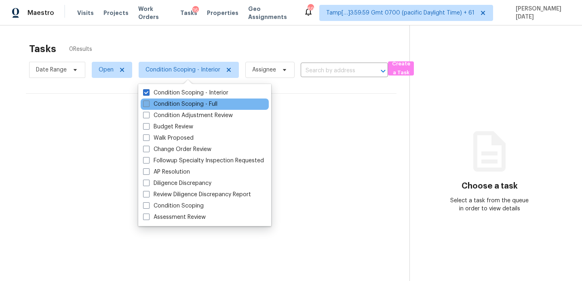
click at [197, 103] on label "Condition Scoping - Full" at bounding box center [180, 104] width 74 height 8
click at [148, 103] on input "Condition Scoping - Full" at bounding box center [145, 102] width 5 height 5
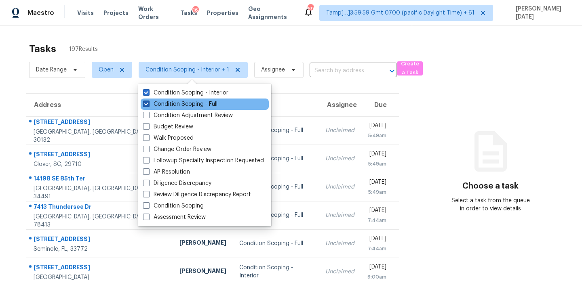
click at [197, 103] on label "Condition Scoping - Full" at bounding box center [180, 104] width 74 height 8
click at [148, 103] on input "Condition Scoping - Full" at bounding box center [145, 102] width 5 height 5
checkbox input "false"
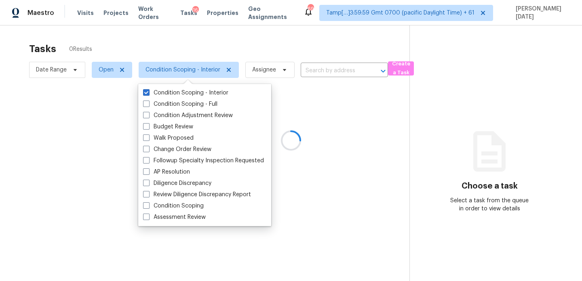
click at [262, 27] on div at bounding box center [291, 140] width 582 height 281
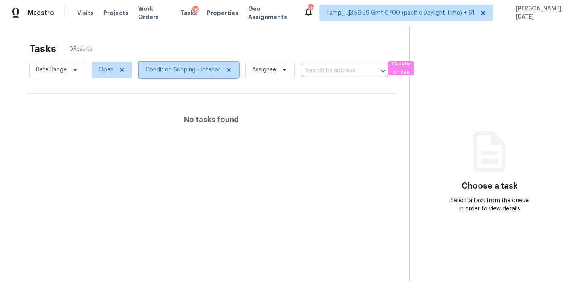
click at [186, 68] on span "Condition Scoping - Interior" at bounding box center [182, 70] width 75 height 8
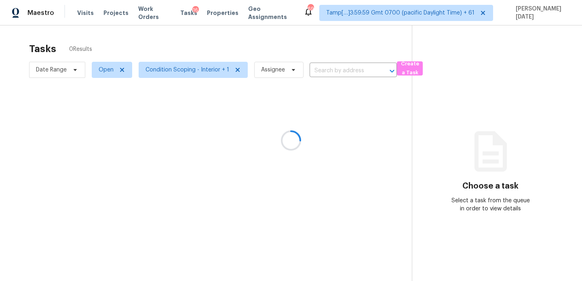
click at [201, 68] on div at bounding box center [291, 140] width 582 height 281
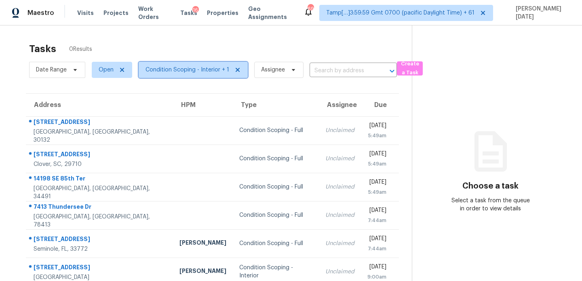
click at [198, 74] on span "Condition Scoping - Interior + 1" at bounding box center [187, 70] width 84 height 8
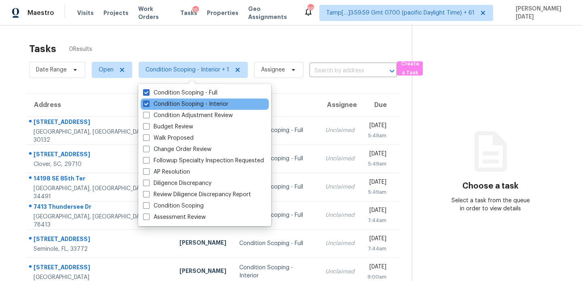
click at [193, 99] on div "Condition Scoping - Interior" at bounding box center [205, 104] width 128 height 11
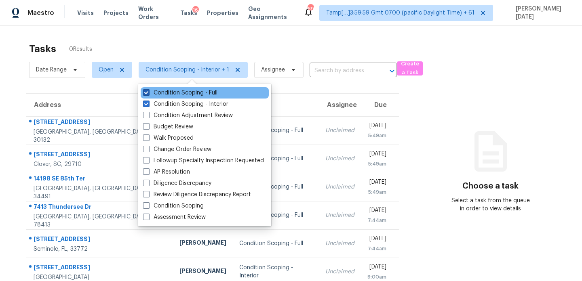
click at [196, 93] on label "Condition Scoping - Full" at bounding box center [180, 93] width 74 height 8
click at [148, 93] on input "Condition Scoping - Full" at bounding box center [145, 91] width 5 height 5
checkbox input "false"
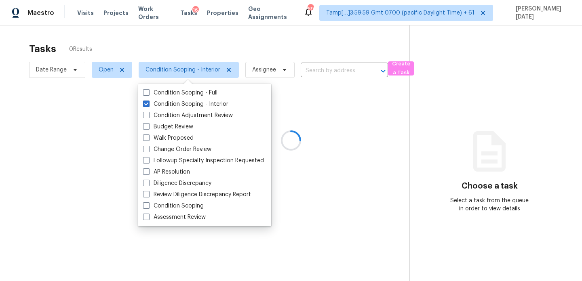
click at [241, 55] on div at bounding box center [291, 140] width 582 height 281
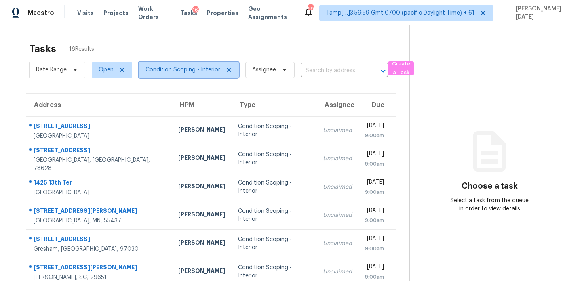
click at [193, 71] on span "Condition Scoping - Interior" at bounding box center [182, 70] width 75 height 8
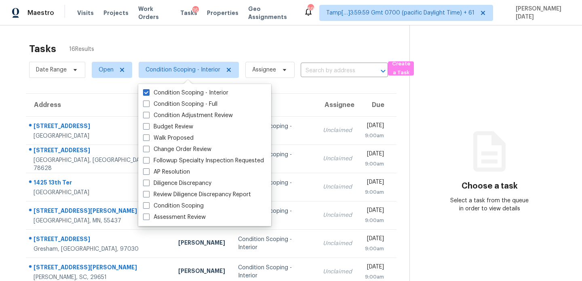
click at [256, 56] on div "Tasks 16 Results" at bounding box center [219, 48] width 380 height 21
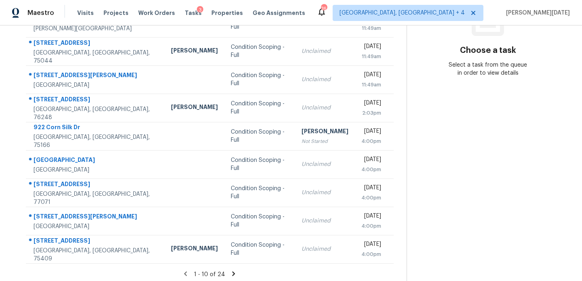
scroll to position [137, 0]
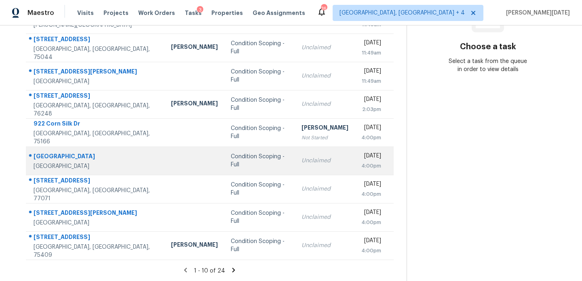
click at [295, 153] on td "Unclaimed" at bounding box center [325, 161] width 60 height 28
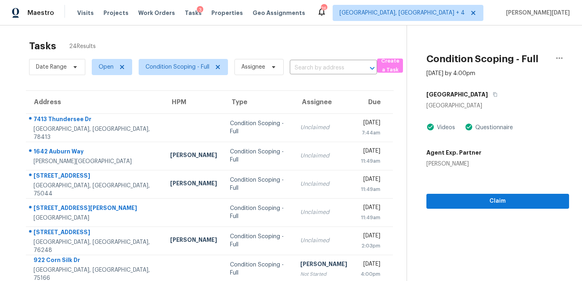
scroll to position [0, 0]
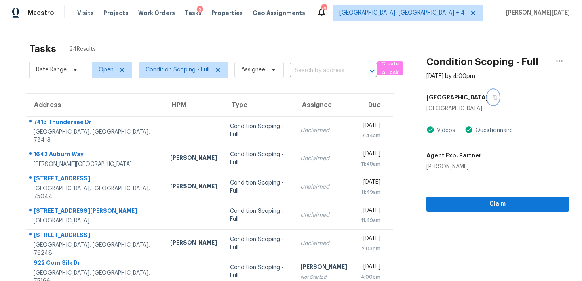
click at [493, 96] on icon "button" at bounding box center [495, 97] width 5 height 5
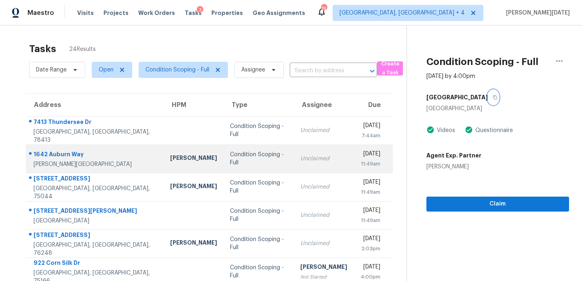
scroll to position [139, 0]
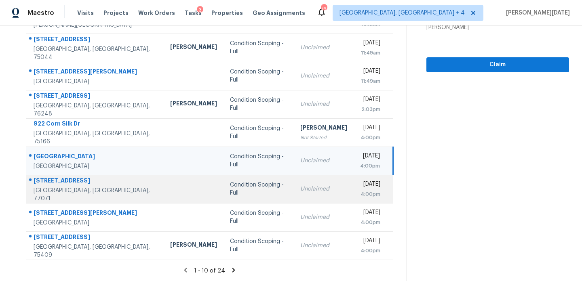
click at [294, 196] on td "Unclaimed" at bounding box center [324, 189] width 60 height 28
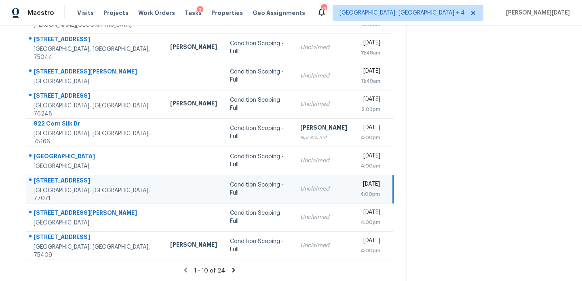
scroll to position [0, 0]
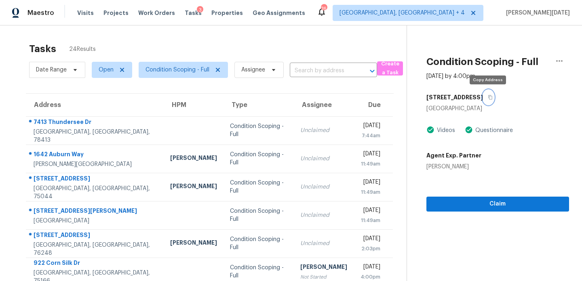
click at [490, 99] on icon "button" at bounding box center [490, 97] width 5 height 5
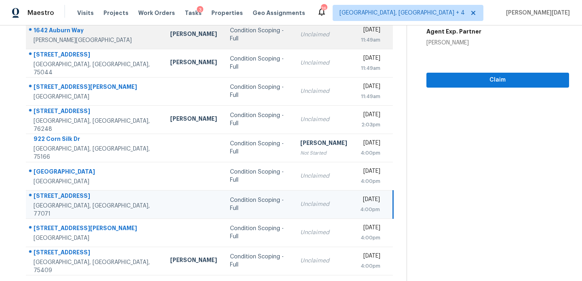
scroll to position [139, 0]
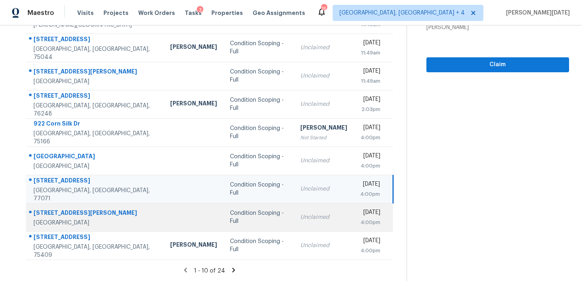
click at [259, 210] on td "Condition Scoping - Full" at bounding box center [258, 217] width 70 height 28
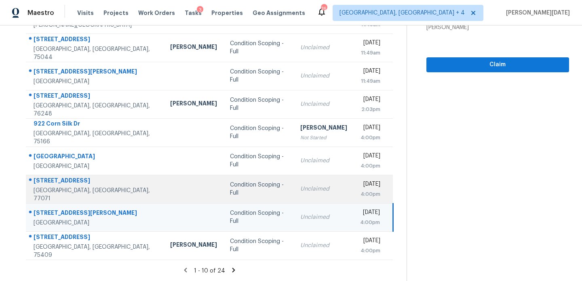
scroll to position [0, 0]
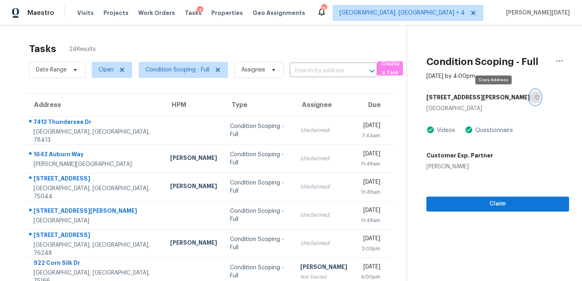
click at [535, 98] on icon "button" at bounding box center [537, 97] width 5 height 5
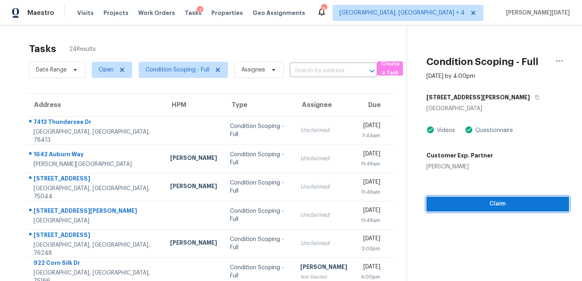
click at [466, 200] on span "Claim" at bounding box center [498, 204] width 130 height 10
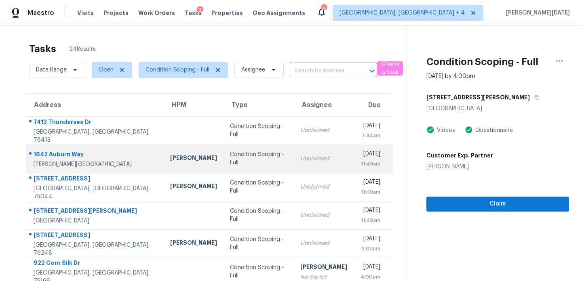
scroll to position [139, 0]
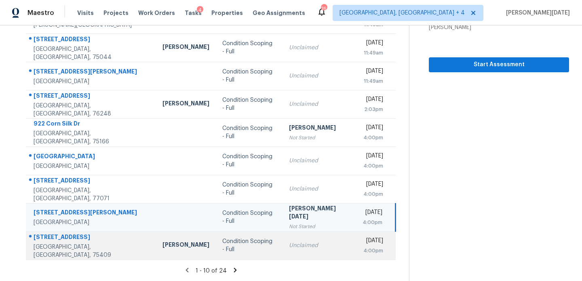
click at [241, 243] on div "Condition Scoping - Full" at bounding box center [248, 246] width 53 height 16
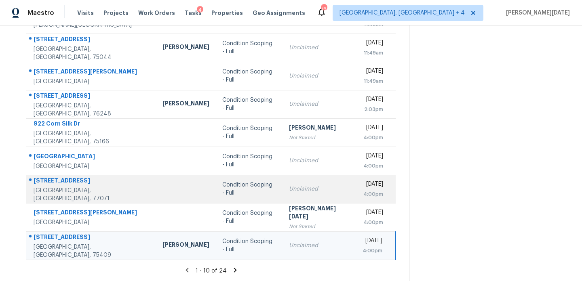
scroll to position [0, 0]
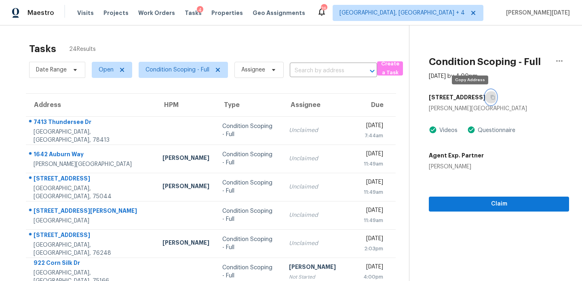
click at [490, 98] on icon "button" at bounding box center [492, 97] width 5 height 5
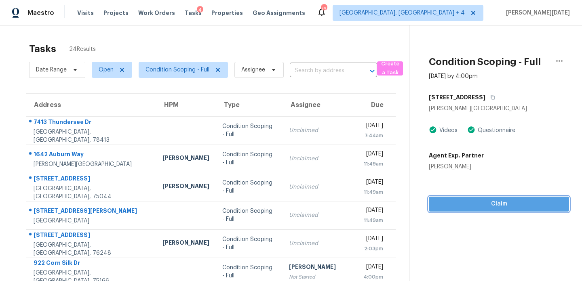
click at [473, 199] on span "Claim" at bounding box center [498, 204] width 127 height 10
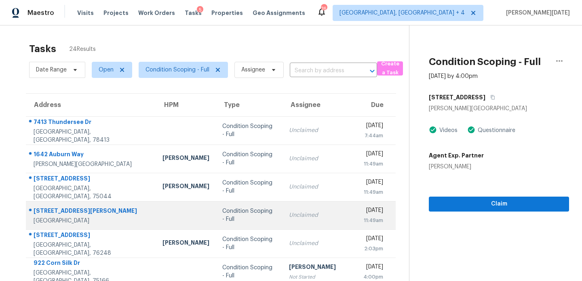
scroll to position [139, 0]
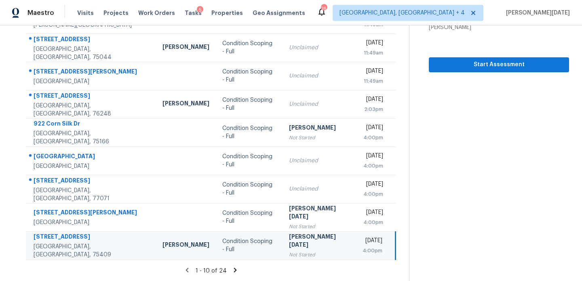
click at [234, 270] on icon at bounding box center [235, 270] width 7 height 7
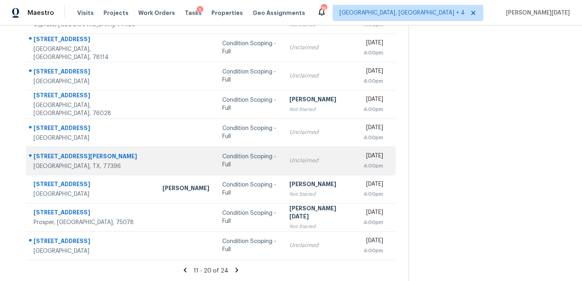
scroll to position [0, 0]
